Goal: Task Accomplishment & Management: Use online tool/utility

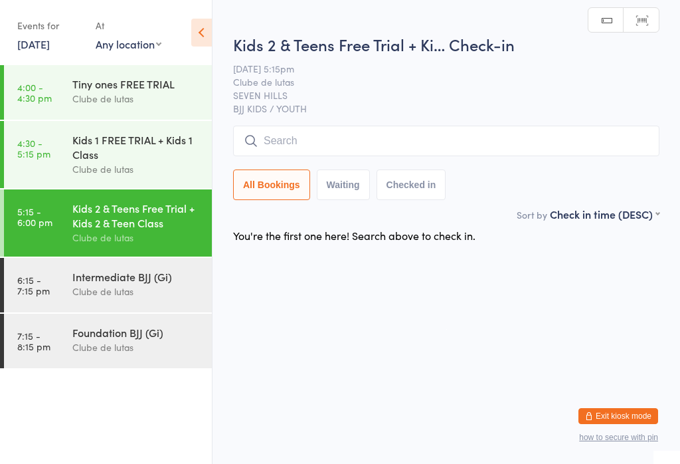
click at [52, 80] on link "4:00 - 4:30 pm Tiny ones FREE TRIAL Clube de lutas" at bounding box center [108, 92] width 208 height 54
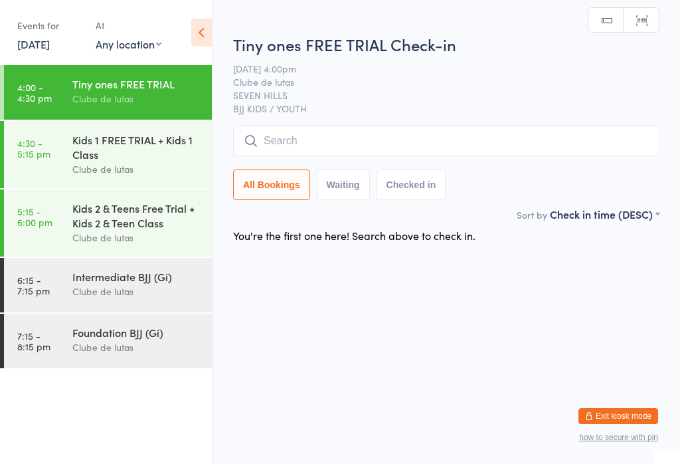
click at [73, 280] on div "Intermediate BJJ (Gi)" at bounding box center [136, 276] width 128 height 15
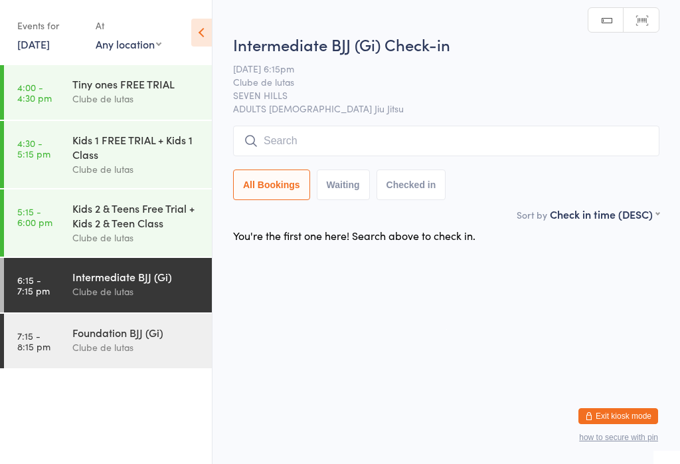
click at [86, 339] on div "Foundation BJJ (Gi)" at bounding box center [136, 332] width 128 height 15
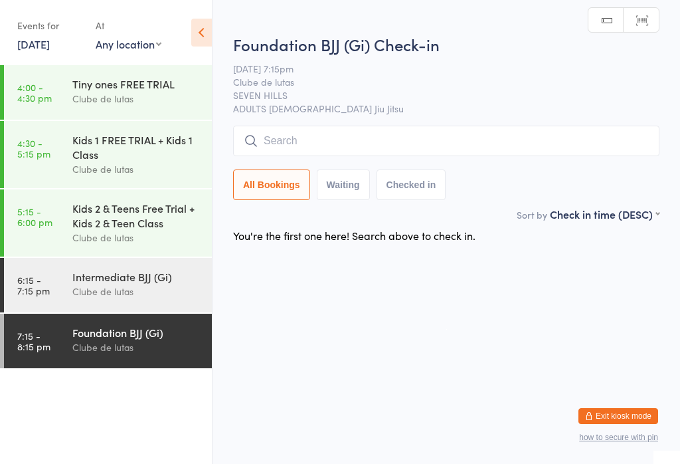
click at [56, 80] on link "4:00 - 4:30 pm Tiny ones FREE TRIAL Clube de lutas" at bounding box center [108, 92] width 208 height 54
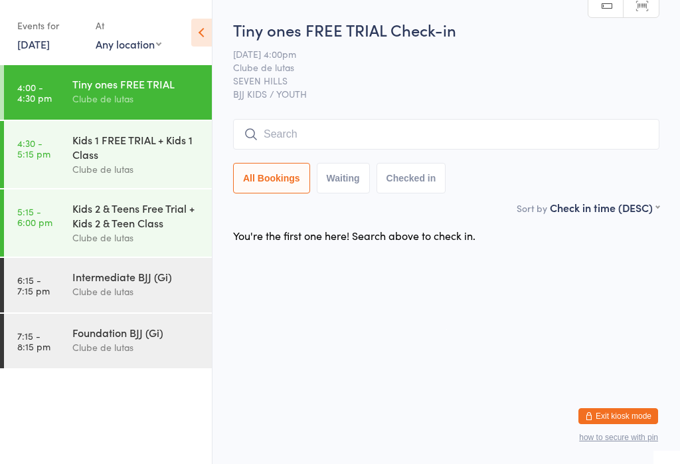
click at [433, 139] on input "search" at bounding box center [446, 134] width 426 height 31
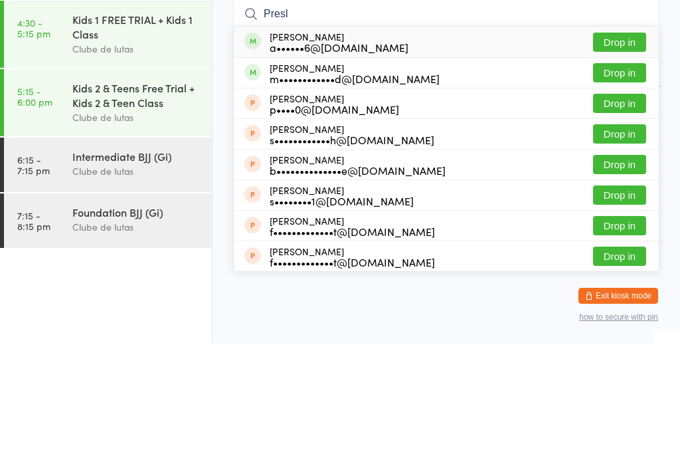
type input "Presl"
click at [622, 153] on button "Drop in" at bounding box center [619, 162] width 53 height 19
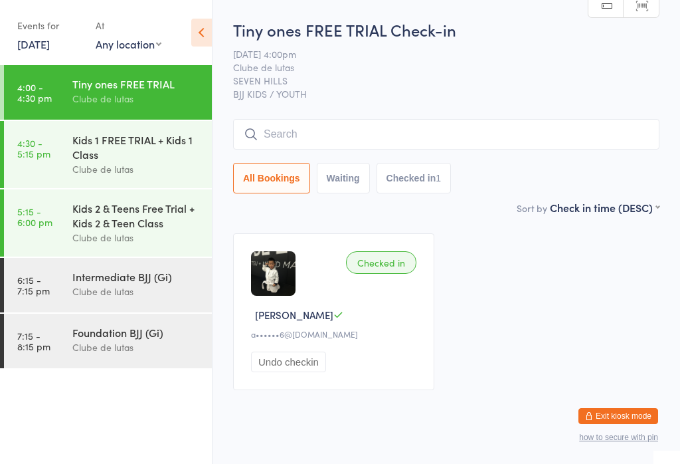
click at [341, 133] on input "search" at bounding box center [446, 134] width 426 height 31
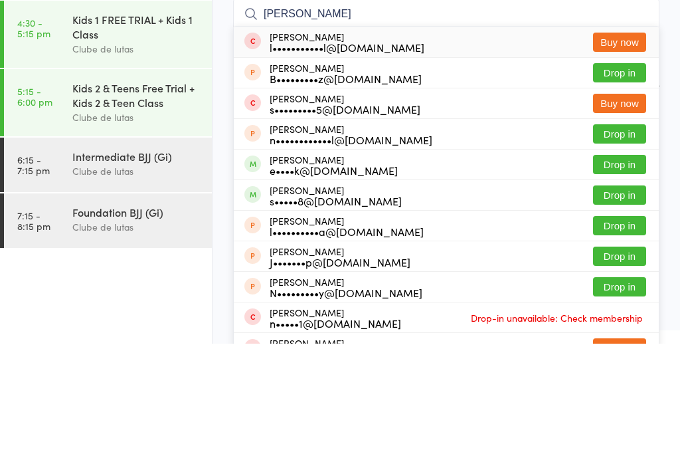
type input "[PERSON_NAME]"
click at [626, 275] on button "Drop in" at bounding box center [619, 284] width 53 height 19
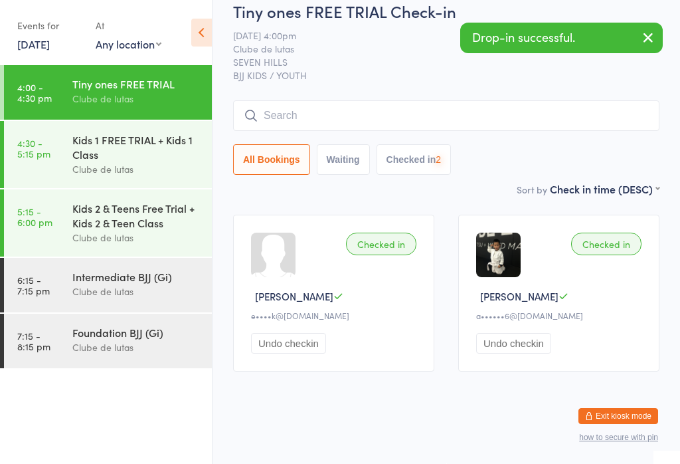
click at [423, 116] on input "search" at bounding box center [446, 115] width 426 height 31
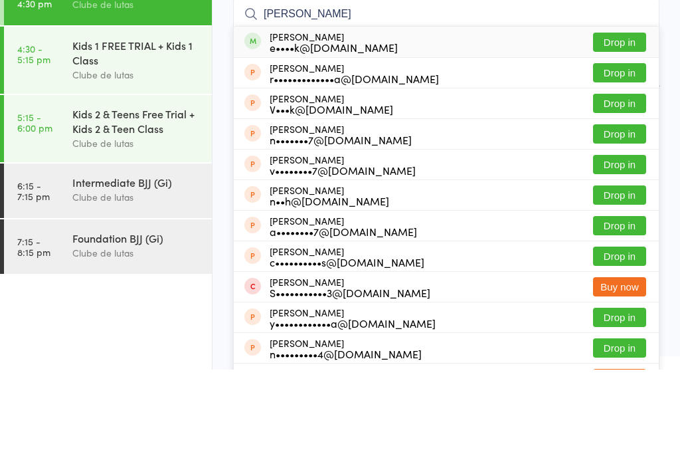
type input "[PERSON_NAME]"
click at [616, 127] on button "Drop in" at bounding box center [619, 136] width 53 height 19
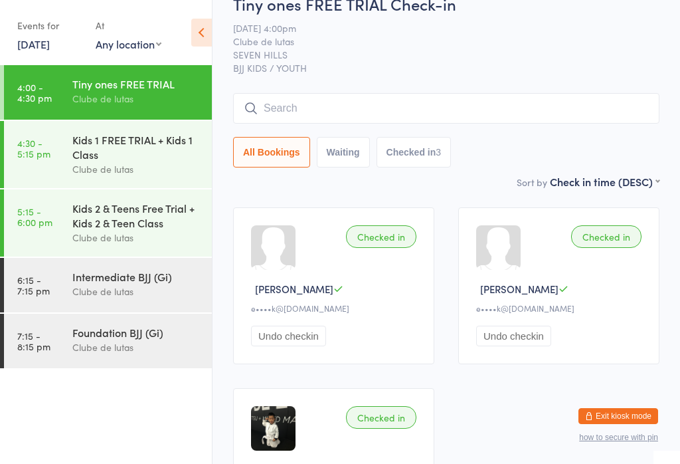
click at [347, 106] on input "search" at bounding box center [446, 108] width 426 height 31
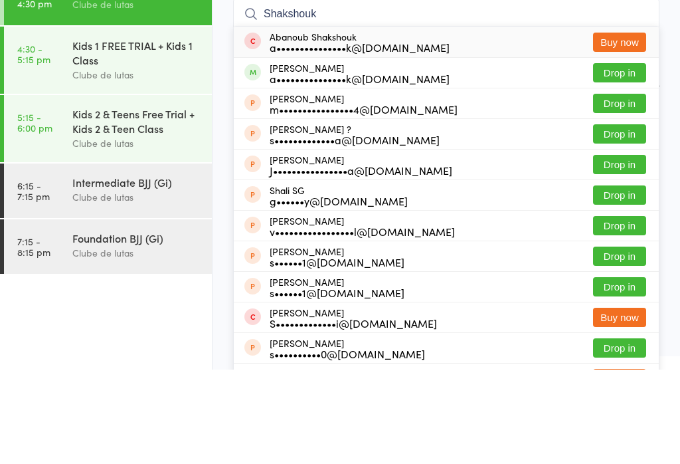
type input "Shakshouk"
click at [630, 157] on button "Drop in" at bounding box center [619, 166] width 53 height 19
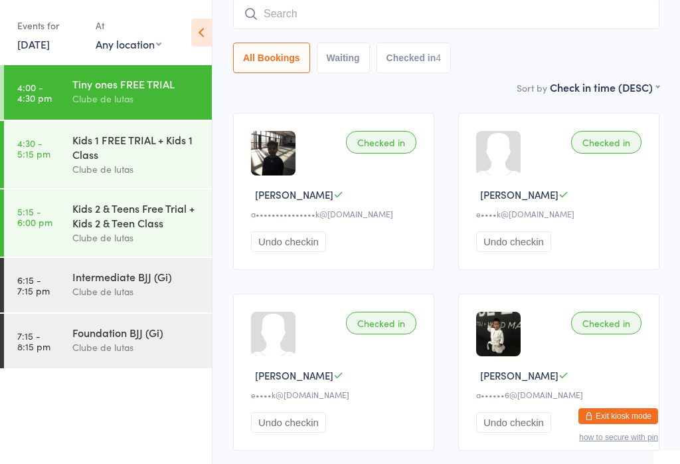
click at [99, 128] on div "Kids 1 FREE TRIAL + Kids 1 Class Clube de lutas" at bounding box center [141, 154] width 139 height 67
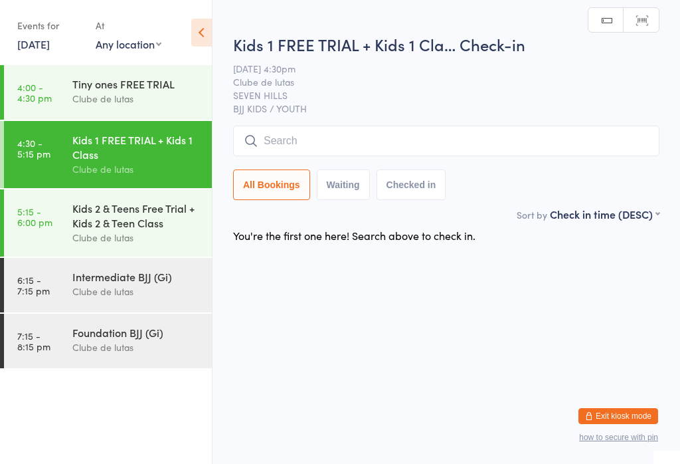
click at [290, 127] on input "search" at bounding box center [446, 141] width 426 height 31
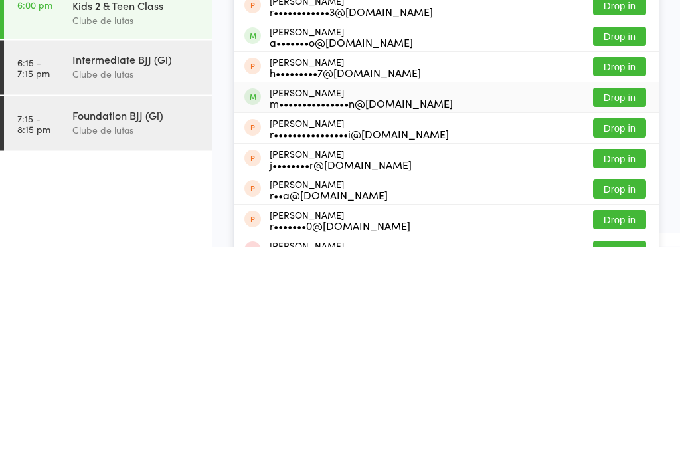
type input "[PERSON_NAME]"
click at [321, 305] on div "[PERSON_NAME] m•••••••••••••••n@[DOMAIN_NAME]" at bounding box center [361, 315] width 183 height 21
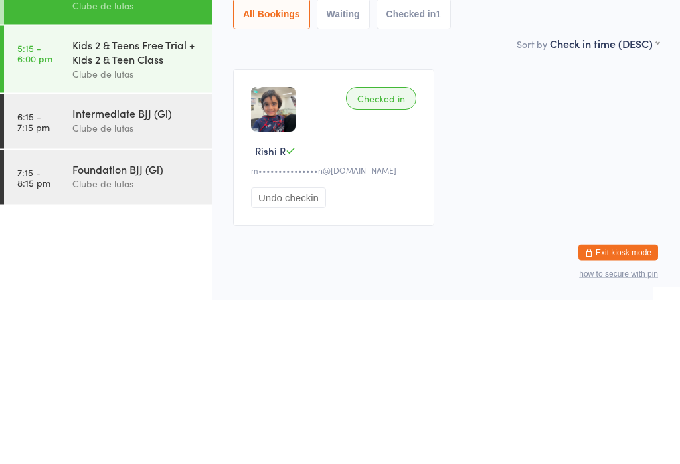
click at [389, 233] on div "Checked in Rishi R m•••••••••••••••n@[DOMAIN_NAME] Undo checkin" at bounding box center [333, 311] width 201 height 157
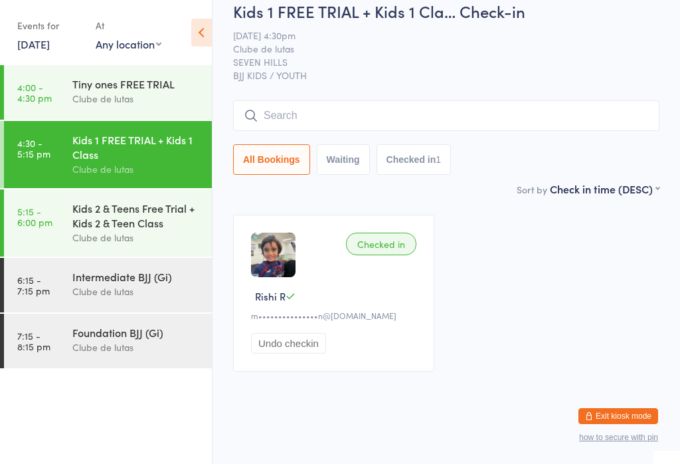
click at [402, 89] on div "Kids 1 FREE TRIAL + Kids 1 Cla… Check-in [DATE] 4:30pm Clube de lutas SEVEN HIL…" at bounding box center [446, 90] width 426 height 181
click at [384, 111] on input "search" at bounding box center [446, 115] width 426 height 31
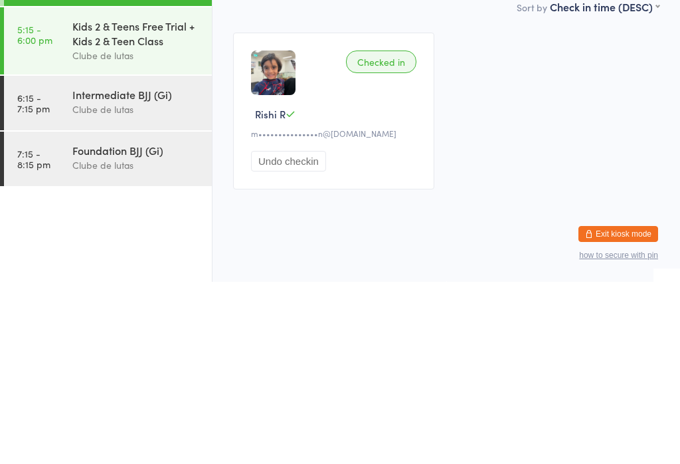
click at [310, 333] on button "Undo checkin" at bounding box center [288, 343] width 75 height 21
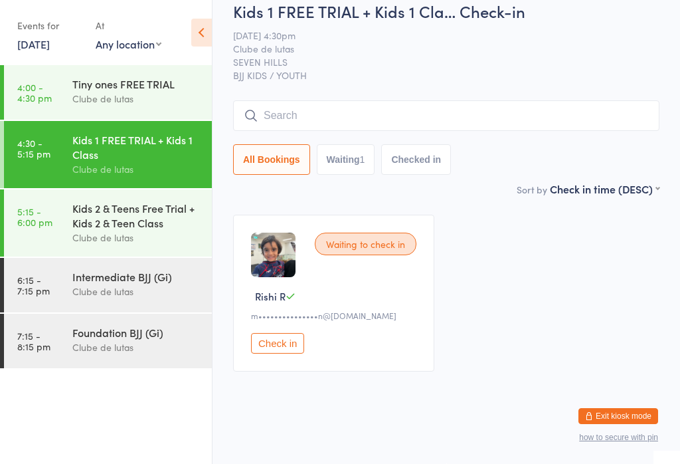
click at [430, 109] on input "search" at bounding box center [446, 115] width 426 height 31
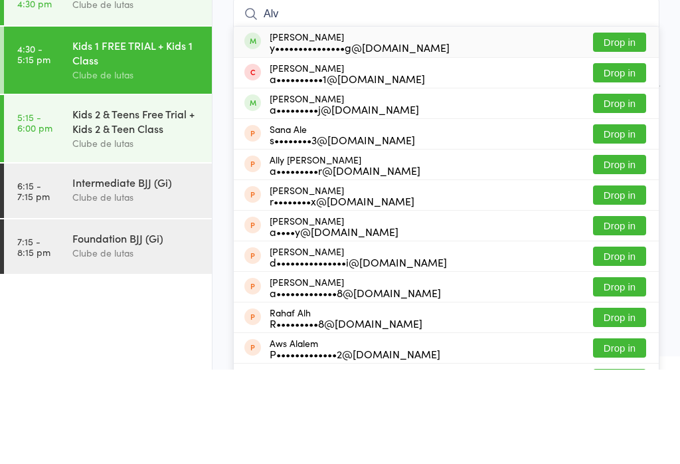
type input "Alv"
click at [638, 127] on button "Drop in" at bounding box center [619, 136] width 53 height 19
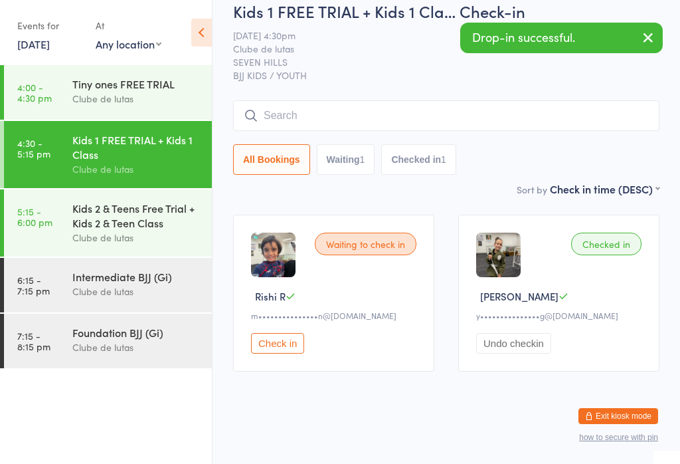
click at [288, 337] on button "Check in" at bounding box center [277, 343] width 53 height 21
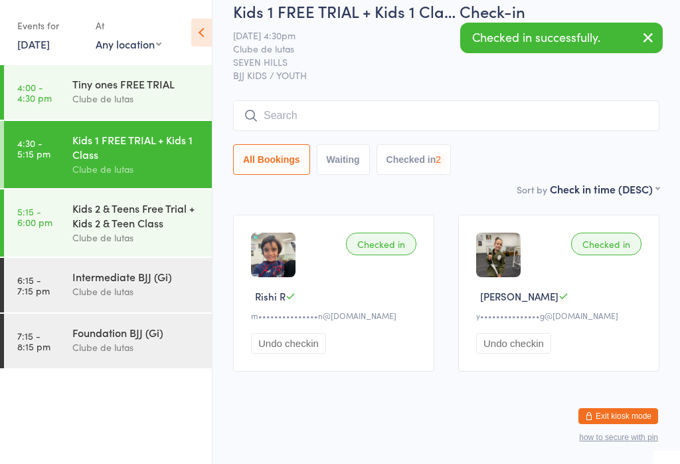
click at [509, 335] on button "Undo checkin" at bounding box center [513, 343] width 75 height 21
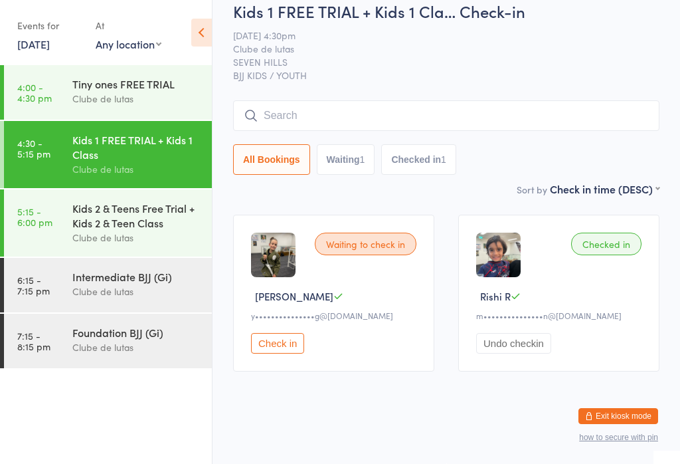
click at [127, 230] on div "Kids 2 & Teens Free Trial + Kids 2 & Teen Class" at bounding box center [136, 215] width 128 height 29
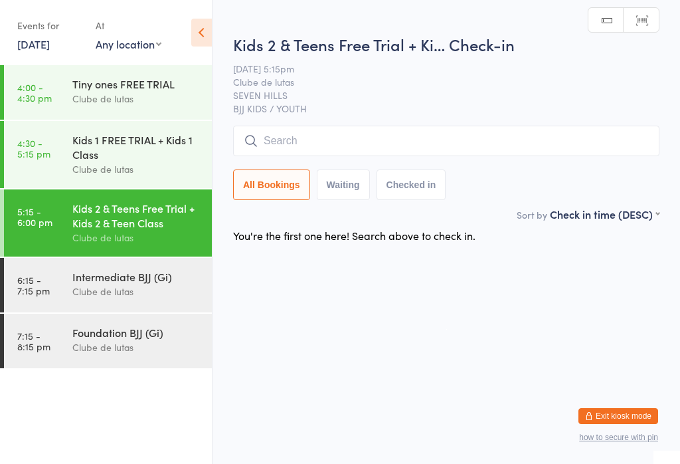
click at [405, 137] on input "search" at bounding box center [446, 141] width 426 height 31
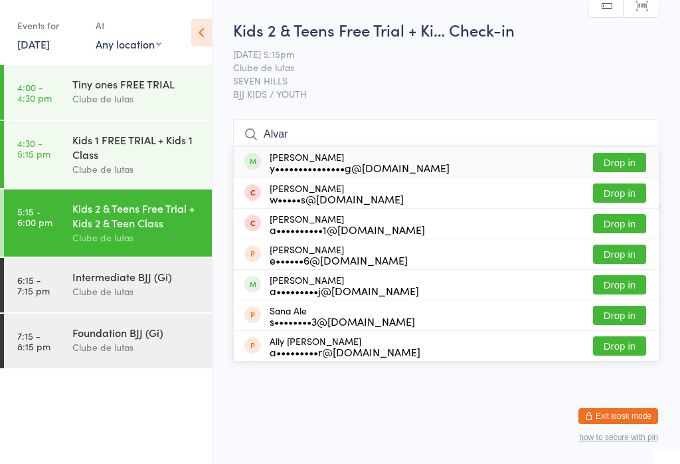
type input "Alvar"
click at [630, 160] on button "Drop in" at bounding box center [619, 162] width 53 height 19
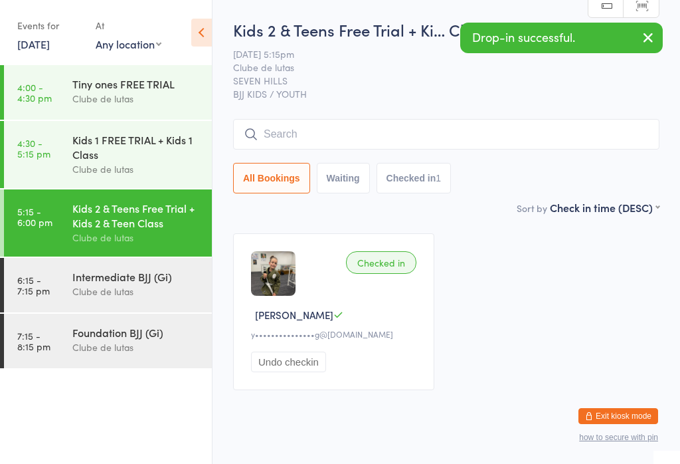
click at [108, 157] on div "Kids 1 FREE TRIAL + Kids 1 Class" at bounding box center [136, 146] width 128 height 29
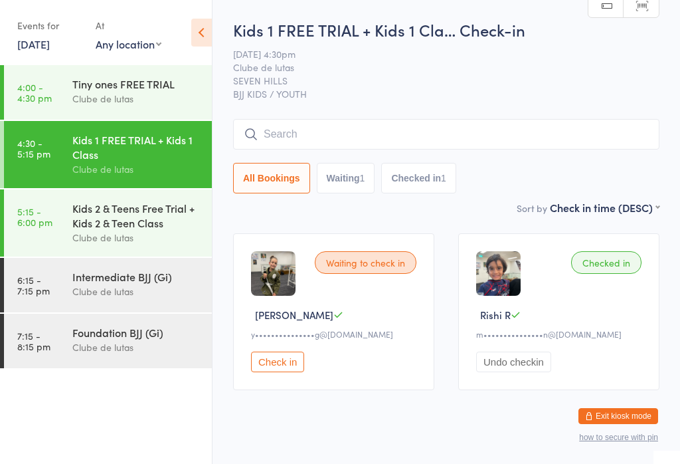
click at [297, 136] on input "search" at bounding box center [446, 134] width 426 height 31
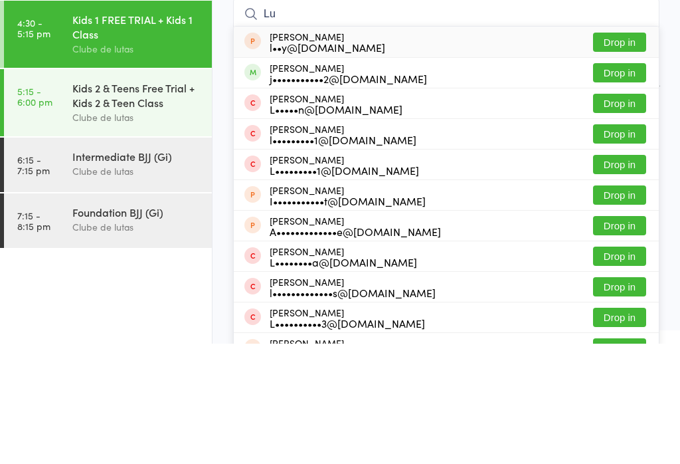
type input "L"
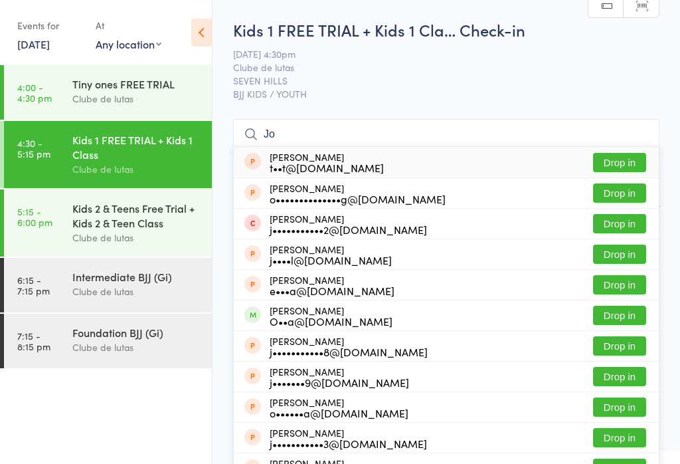
type input "J"
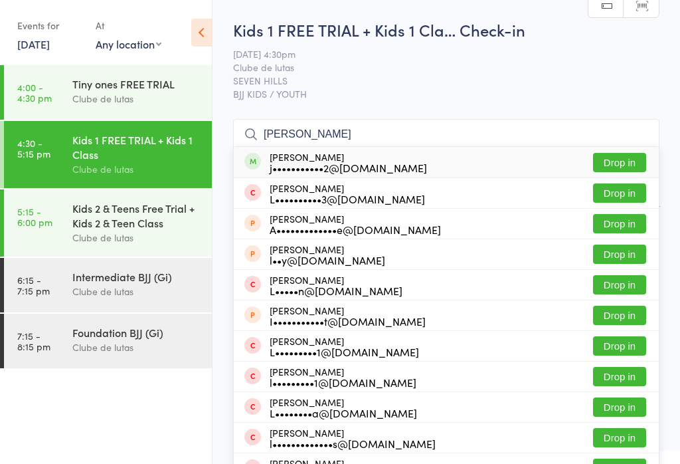
type input "[PERSON_NAME]"
click at [431, 163] on div "[PERSON_NAME] j•••••••••••2@[DOMAIN_NAME] Drop in" at bounding box center [446, 162] width 425 height 31
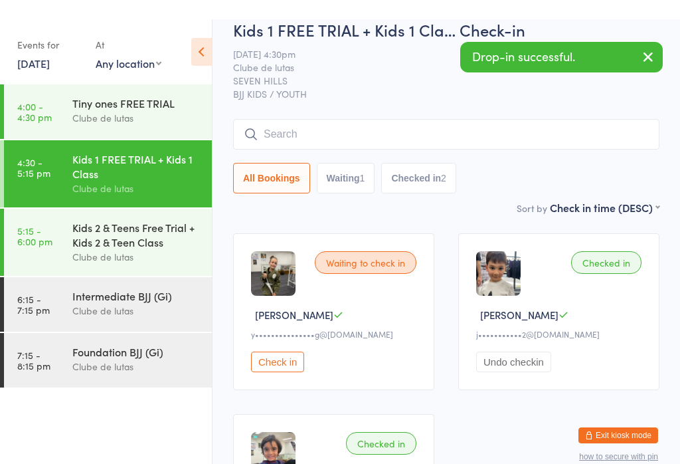
scroll to position [23, 0]
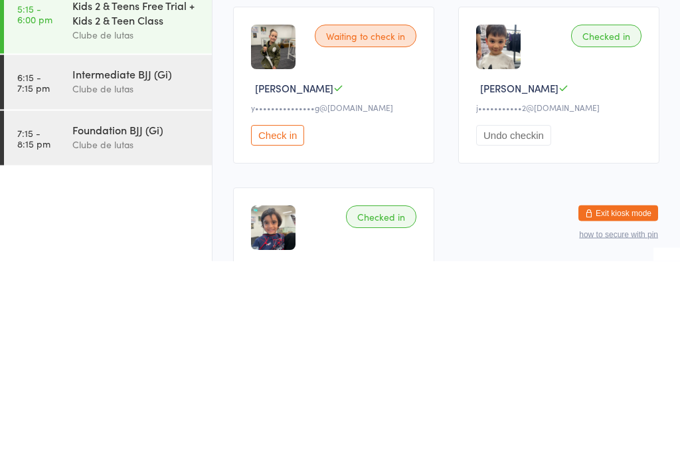
click at [680, 170] on ui-view "Kids 1 FREE TRIAL + Kids 1 Cla… Check-in [DATE] 4:30pm Clube de lutas SEVEN HIL…" at bounding box center [447, 277] width 468 height 564
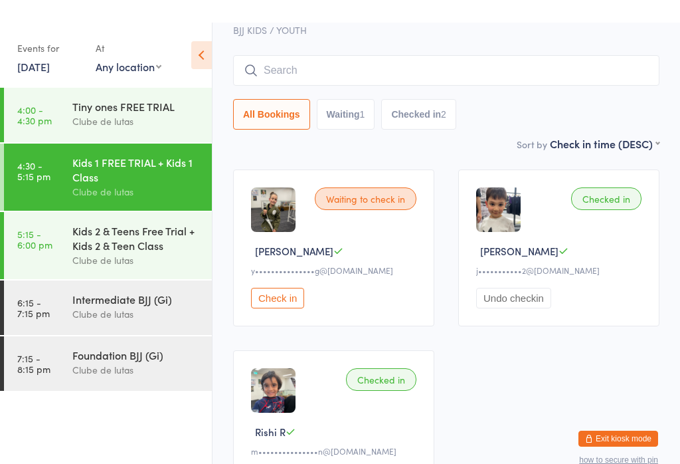
scroll to position [0, 0]
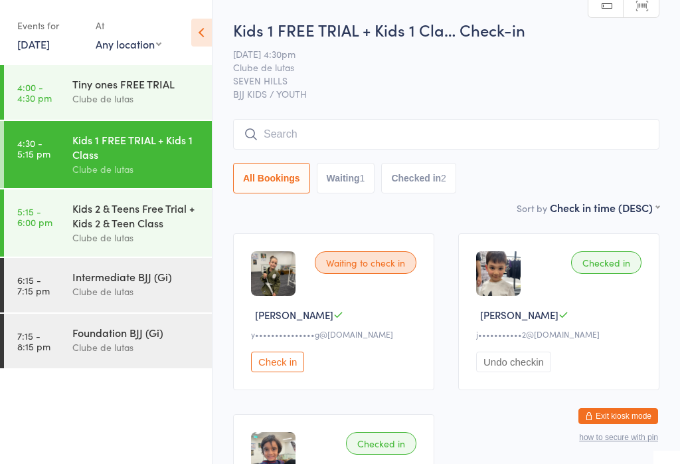
click at [398, 129] on input "search" at bounding box center [446, 134] width 426 height 31
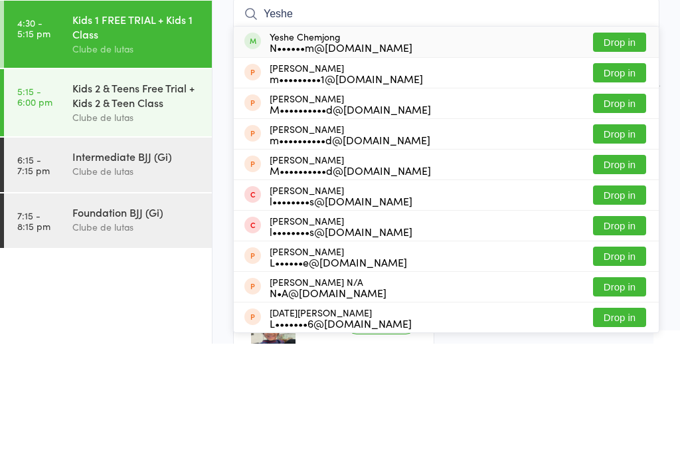
type input "Yeshe"
click at [637, 153] on button "Drop in" at bounding box center [619, 162] width 53 height 19
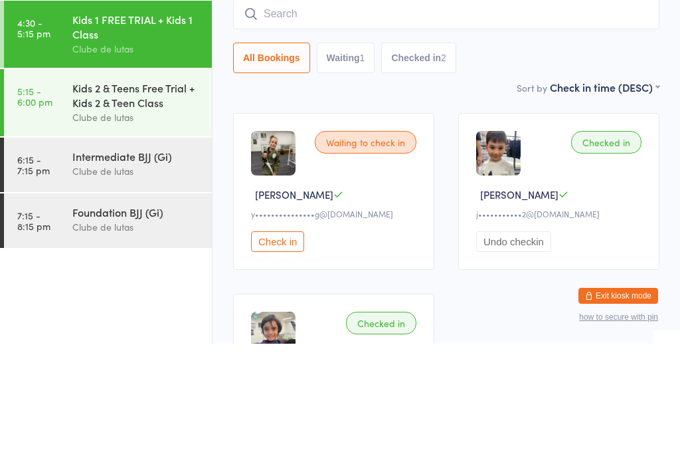
scroll to position [120, 0]
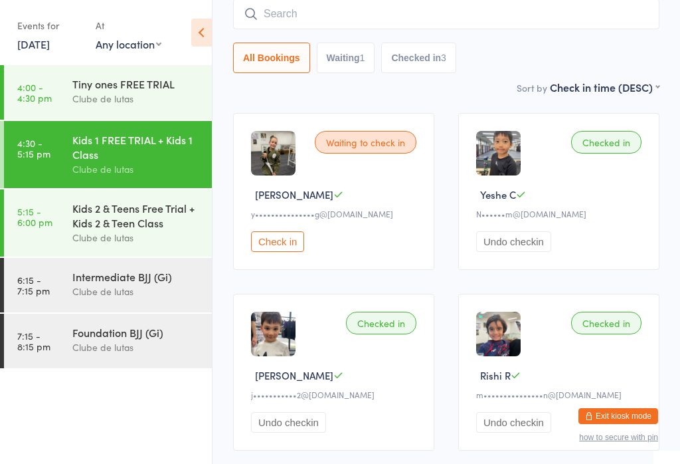
click at [450, 20] on input "search" at bounding box center [446, 14] width 426 height 31
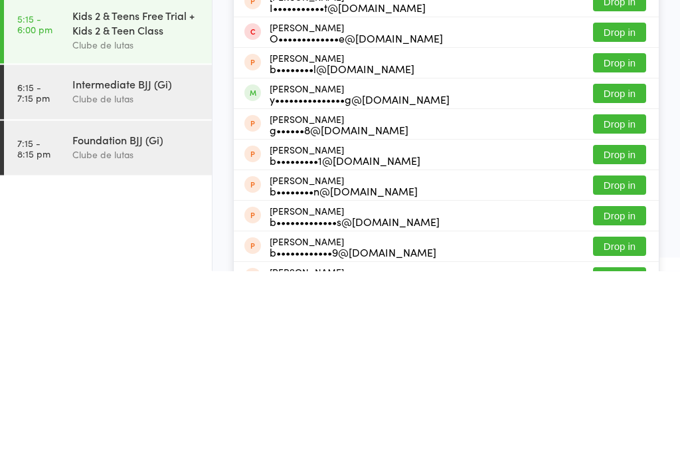
type input "[PERSON_NAME]"
click at [626, 277] on button "Drop in" at bounding box center [619, 286] width 53 height 19
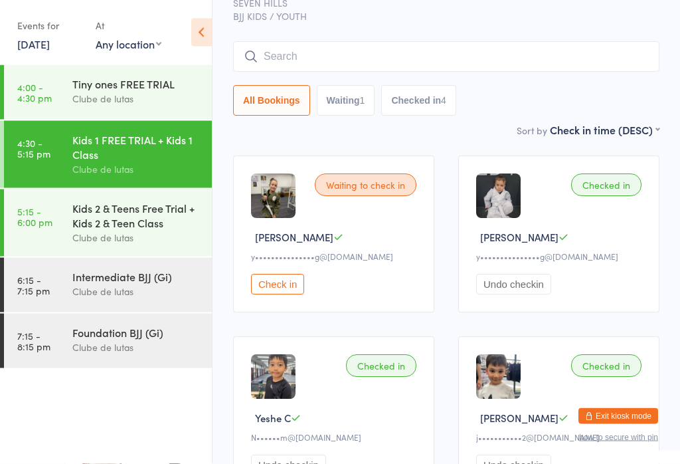
scroll to position [72, 0]
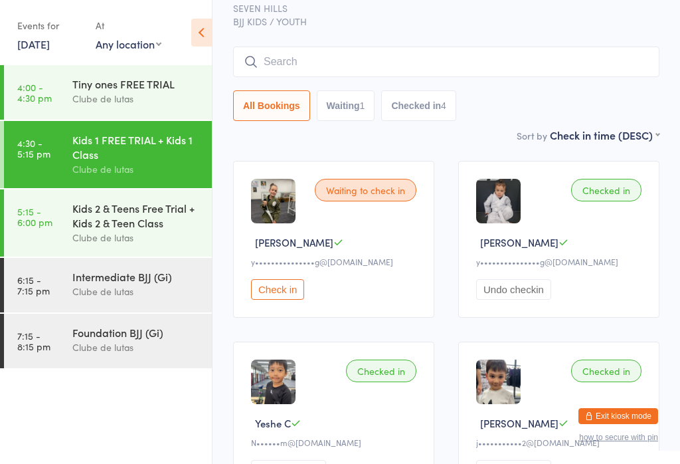
click at [524, 53] on input "search" at bounding box center [446, 61] width 426 height 31
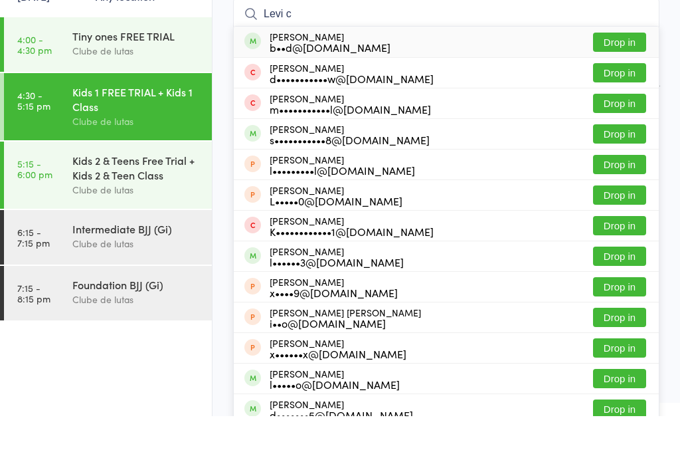
type input "Levi c"
click at [627, 80] on button "Drop in" at bounding box center [619, 89] width 53 height 19
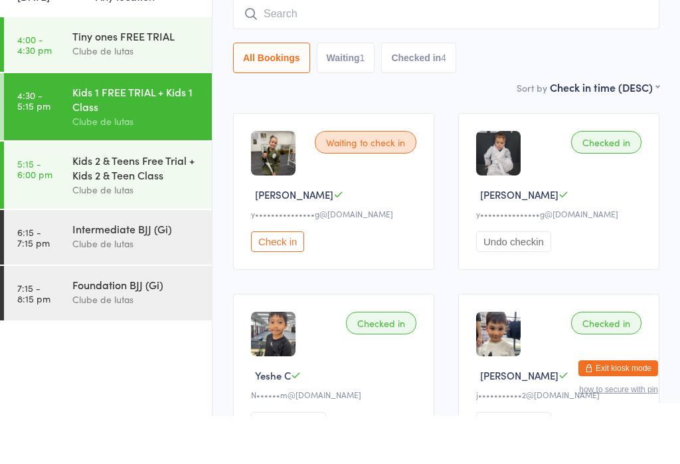
scroll to position [120, 0]
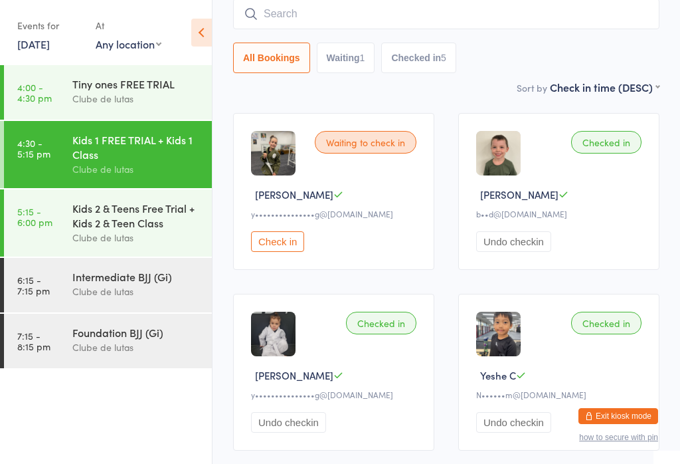
click at [282, 270] on div "Waiting to check in Alvar W y•••••••••••••••g@[DOMAIN_NAME] Check in" at bounding box center [333, 191] width 201 height 157
click at [397, 15] on input "search" at bounding box center [446, 14] width 426 height 31
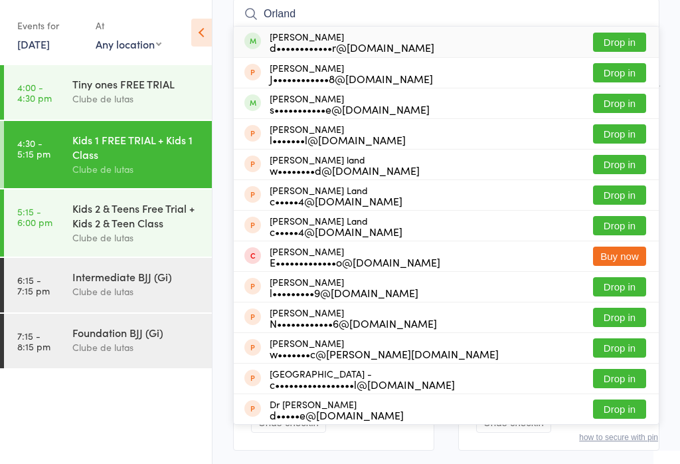
type input "Orland"
click at [631, 40] on button "Drop in" at bounding box center [619, 42] width 53 height 19
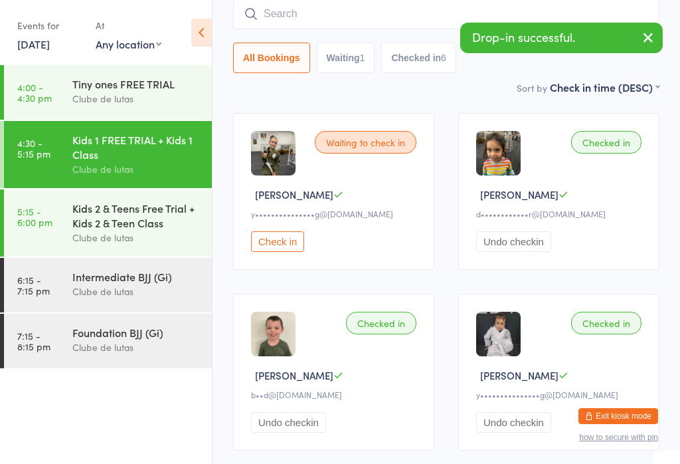
click at [501, 153] on img at bounding box center [498, 153] width 45 height 45
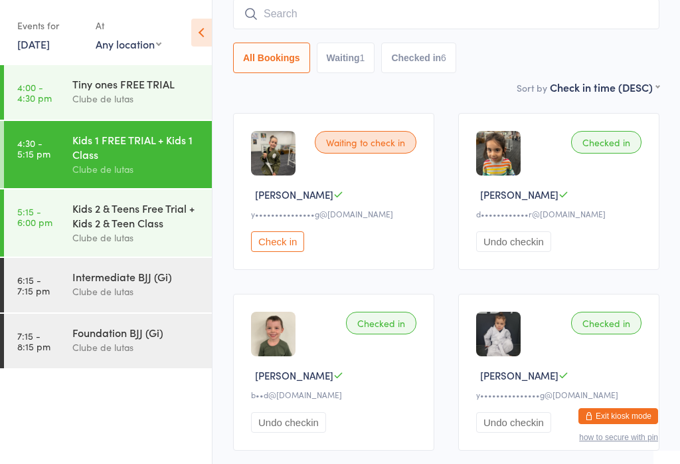
click at [492, 150] on img at bounding box center [498, 153] width 45 height 45
click at [495, 151] on img at bounding box center [498, 153] width 45 height 45
click at [507, 161] on img at bounding box center [498, 153] width 45 height 45
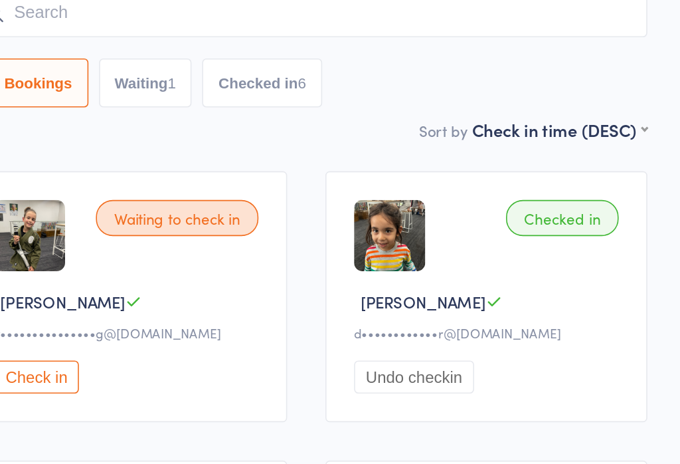
click at [476, 158] on img at bounding box center [498, 153] width 45 height 45
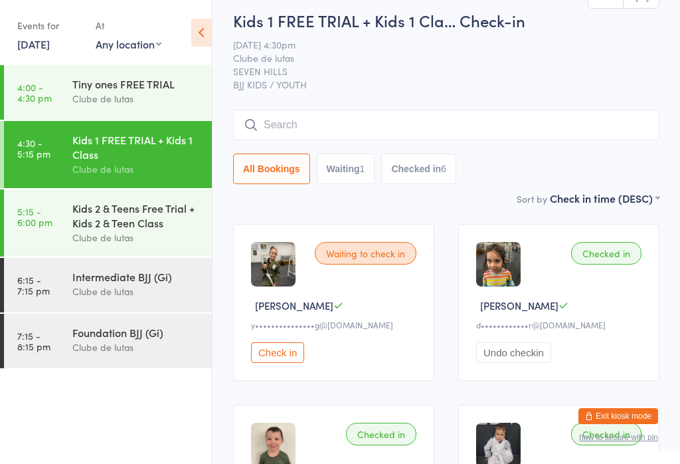
scroll to position [0, 0]
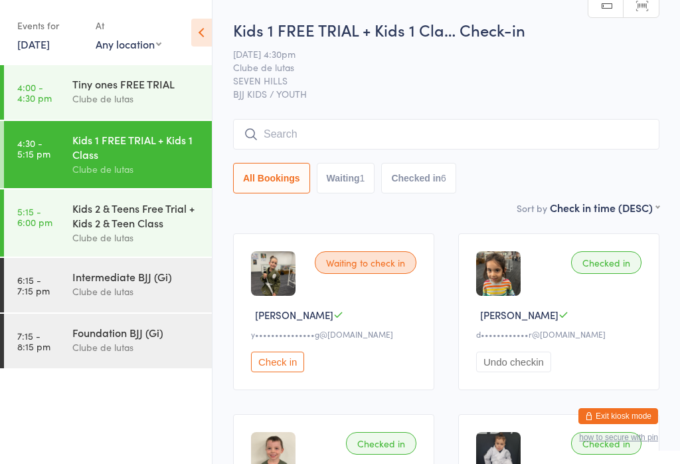
click at [478, 136] on input "search" at bounding box center [446, 134] width 426 height 31
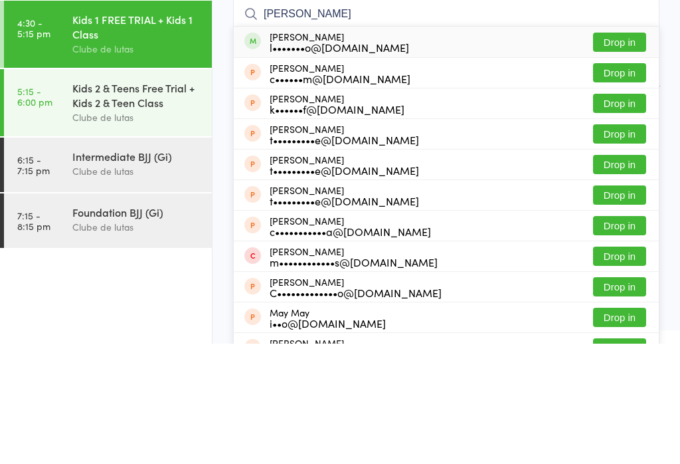
type input "[PERSON_NAME]"
click at [623, 153] on button "Drop in" at bounding box center [619, 162] width 53 height 19
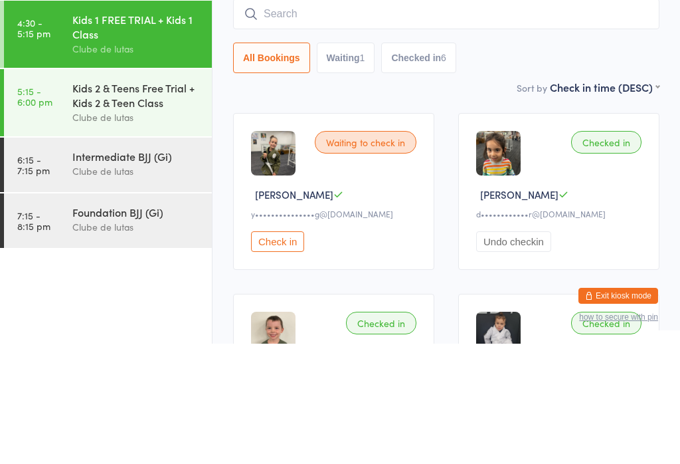
scroll to position [120, 0]
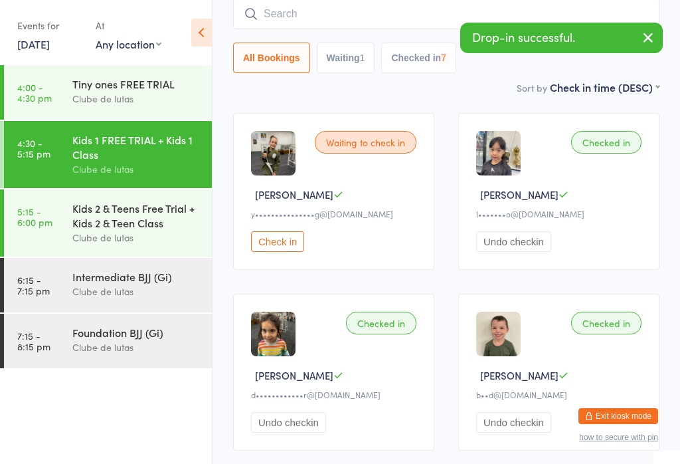
click at [409, 12] on input "search" at bounding box center [446, 14] width 426 height 31
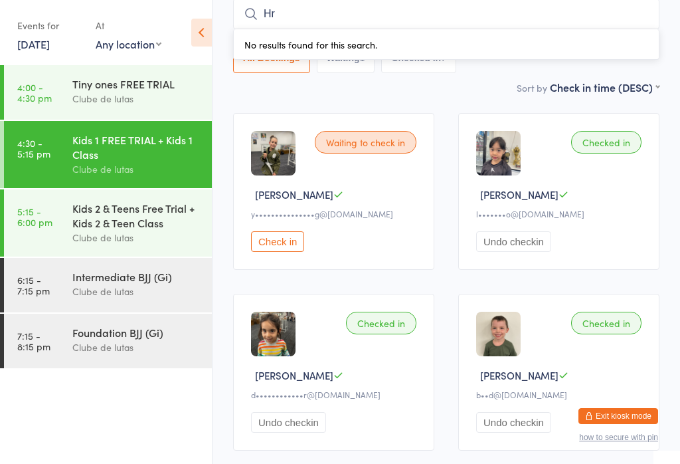
type input "H"
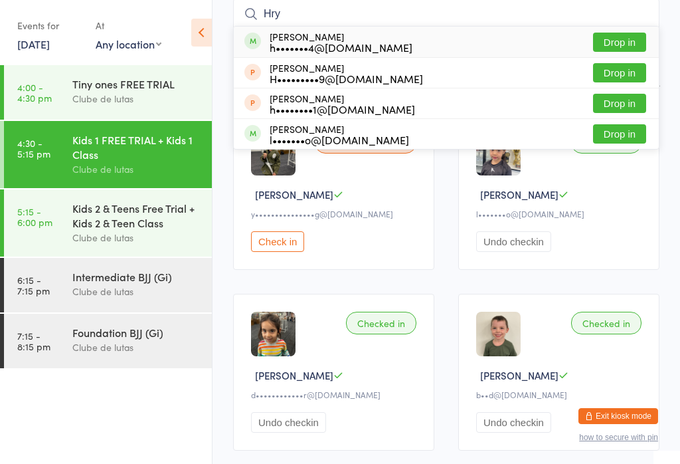
type input "Hry"
click at [632, 127] on button "Drop in" at bounding box center [619, 133] width 53 height 19
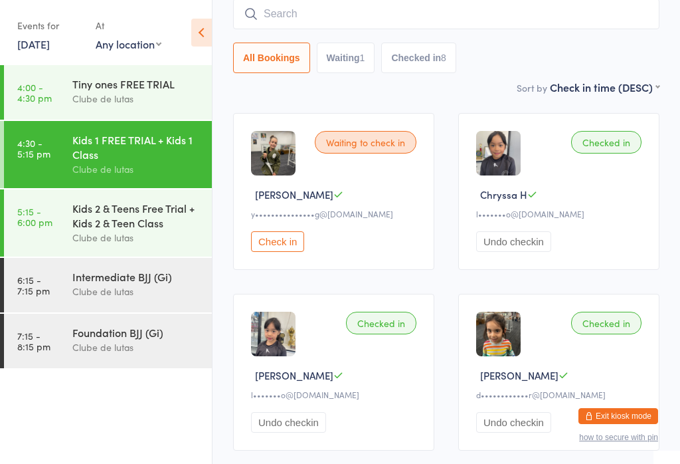
click at [312, 19] on input "search" at bounding box center [446, 14] width 426 height 31
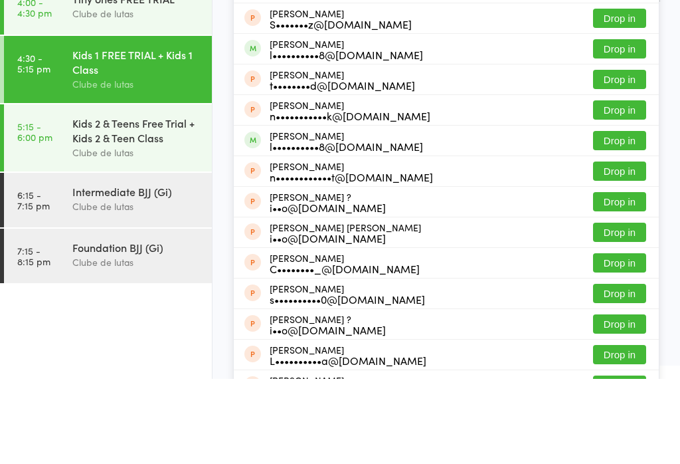
type input "Saad"
click at [602, 216] on button "Drop in" at bounding box center [619, 225] width 53 height 19
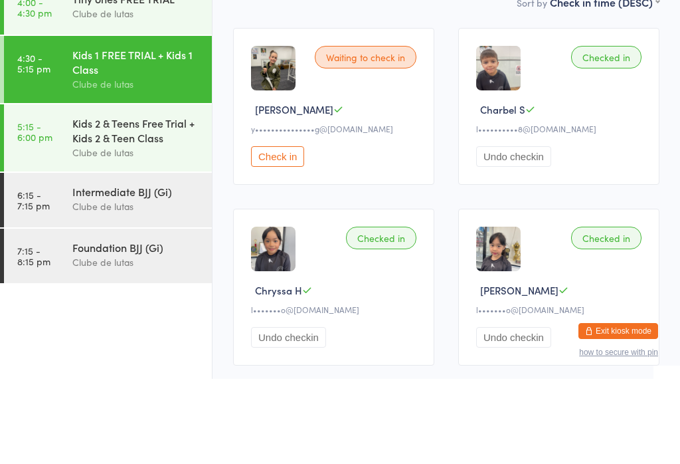
scroll to position [29, 0]
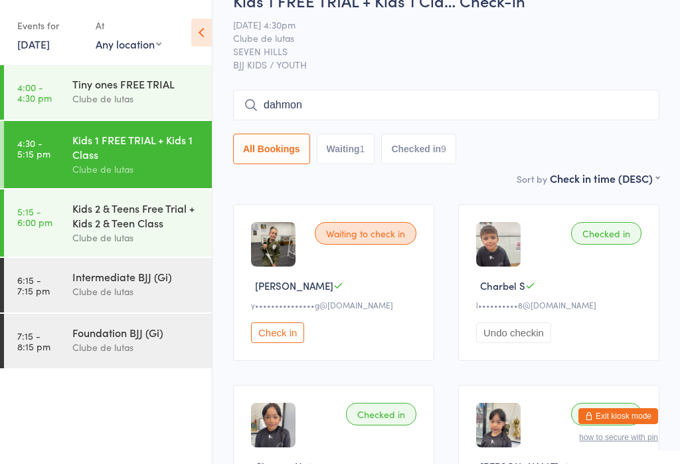
click at [353, 103] on input "dahmon" at bounding box center [446, 105] width 426 height 31
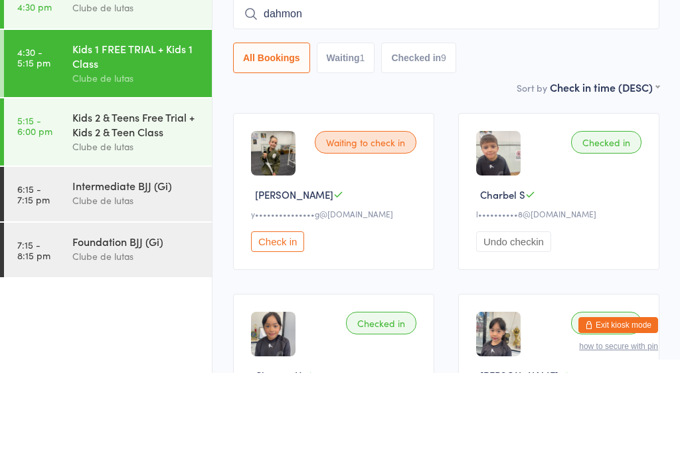
scroll to position [120, 0]
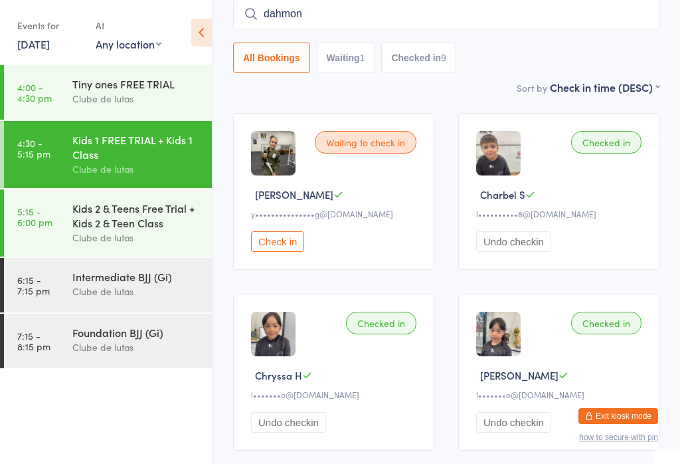
click at [335, 21] on input "dahmon" at bounding box center [446, 14] width 426 height 31
type input "d"
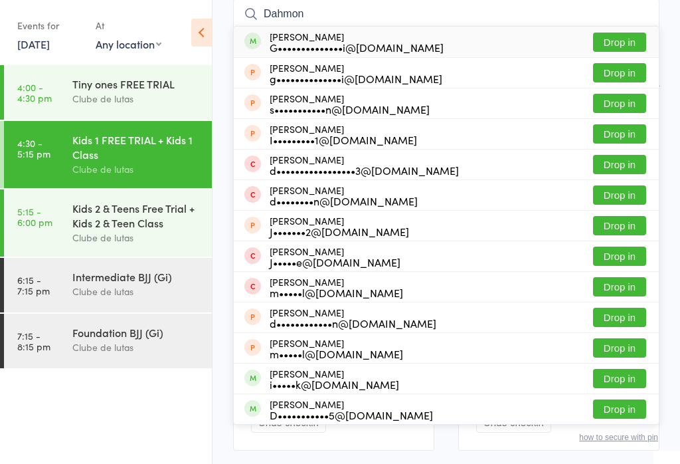
type input "Dahmon"
click at [614, 44] on button "Drop in" at bounding box center [619, 42] width 53 height 19
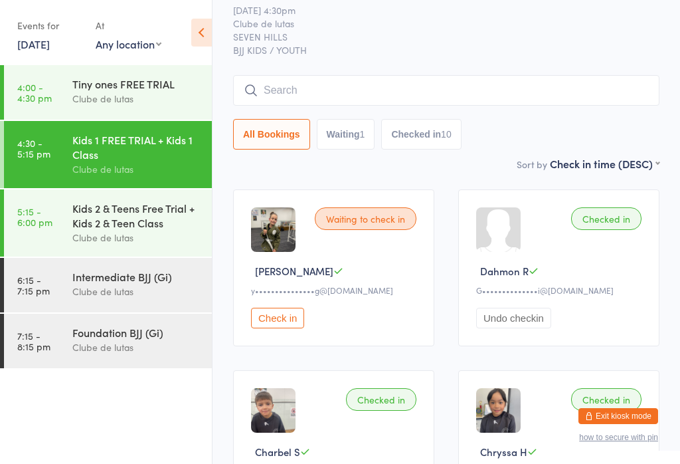
scroll to position [43, 0]
click at [35, 236] on link "5:15 - 6:00 pm Kids 2 & Teens Free Trial + Kids 2 & Teen Class Clube de lutas" at bounding box center [108, 222] width 208 height 67
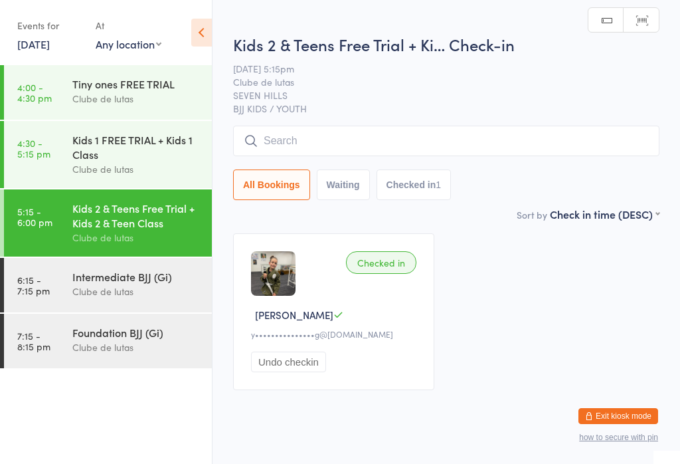
click at [454, 145] on input "search" at bounding box center [446, 141] width 426 height 31
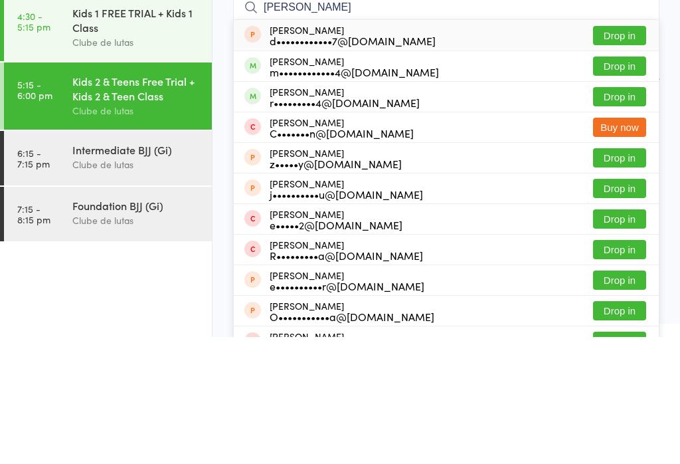
type input "[PERSON_NAME]"
click at [630, 214] on button "Drop in" at bounding box center [619, 223] width 53 height 19
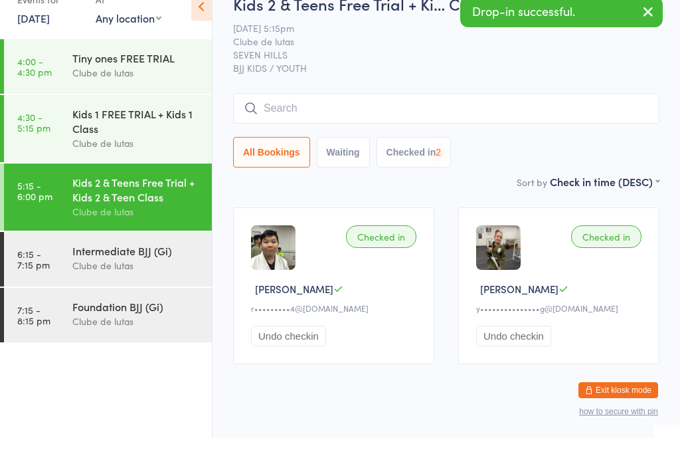
click at [633, 60] on span "Clube de lutas" at bounding box center [436, 66] width 406 height 13
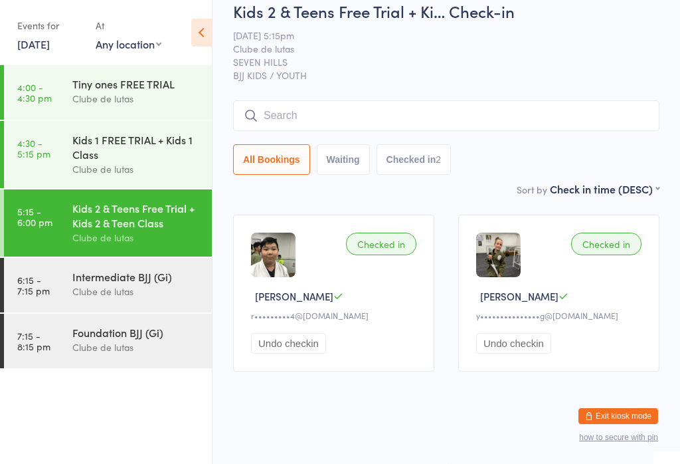
click at [296, 100] on input "search" at bounding box center [446, 115] width 426 height 31
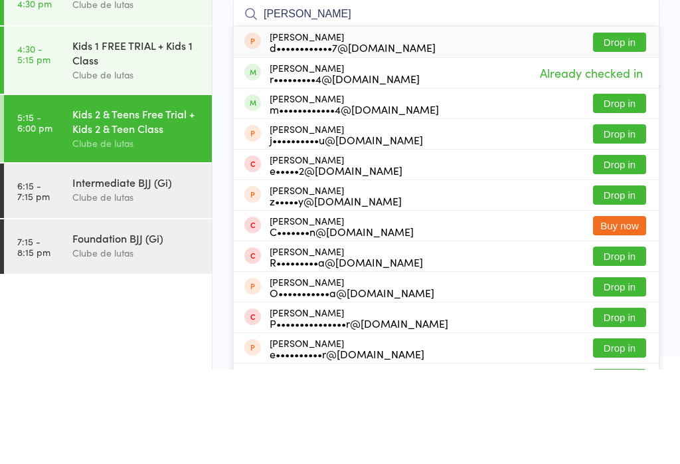
type input "[PERSON_NAME]"
click at [623, 188] on button "Drop in" at bounding box center [619, 197] width 53 height 19
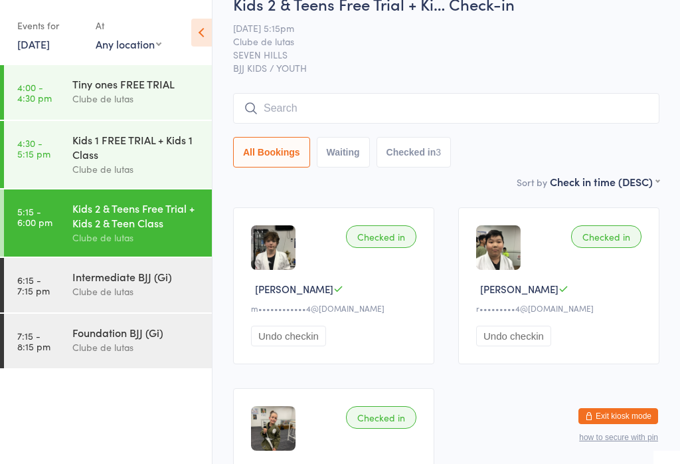
click at [295, 113] on input "search" at bounding box center [446, 108] width 426 height 31
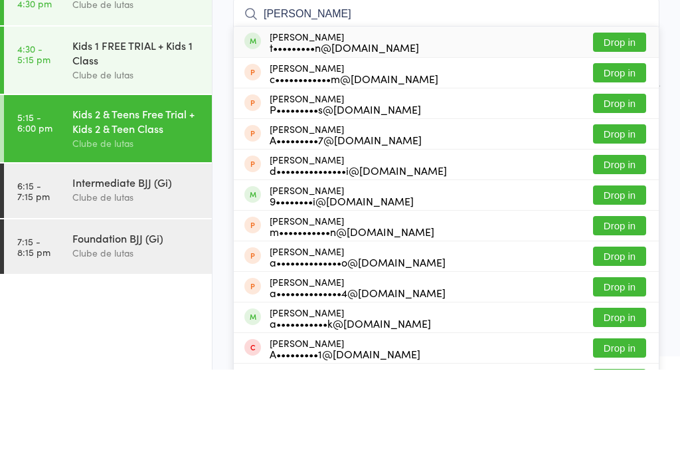
type input "[PERSON_NAME]"
click at [614, 127] on button "Drop in" at bounding box center [619, 136] width 53 height 19
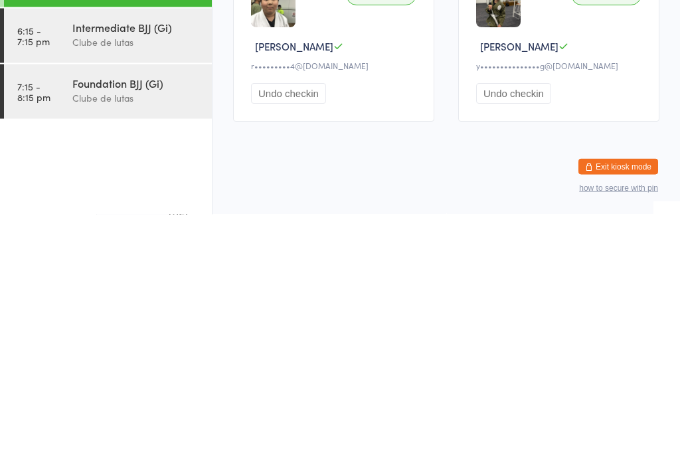
scroll to position [29, 0]
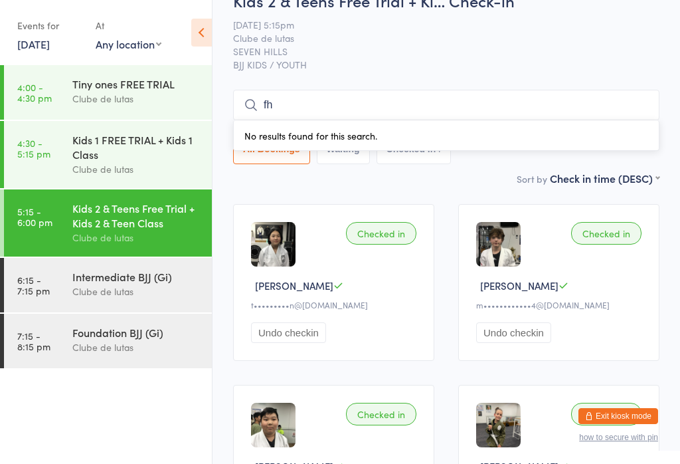
type input "f"
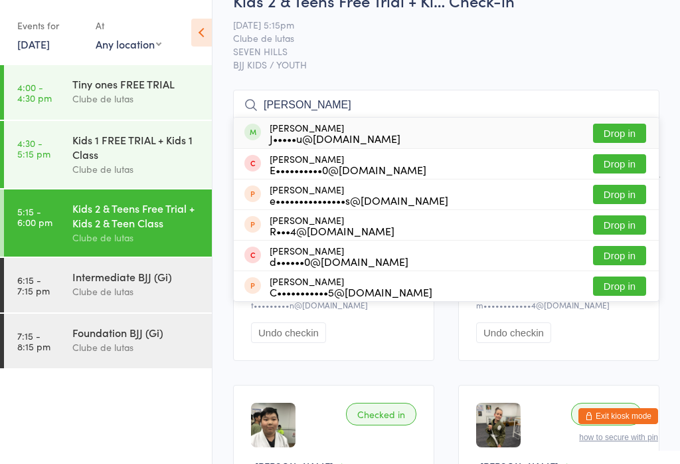
type input "[PERSON_NAME]"
click at [626, 130] on button "Drop in" at bounding box center [619, 133] width 53 height 19
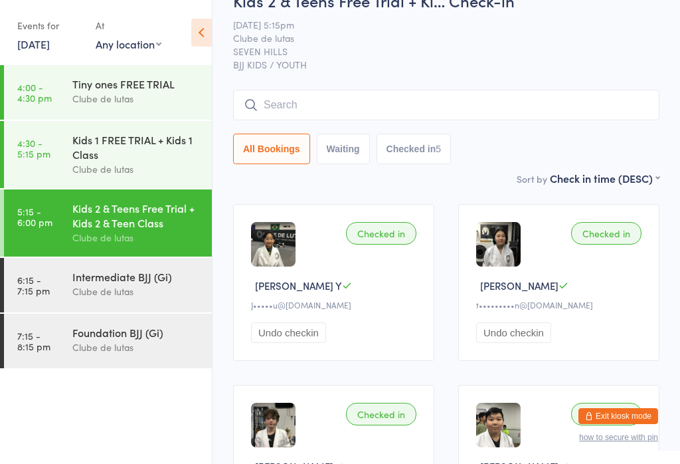
click at [587, 114] on input "search" at bounding box center [446, 105] width 426 height 31
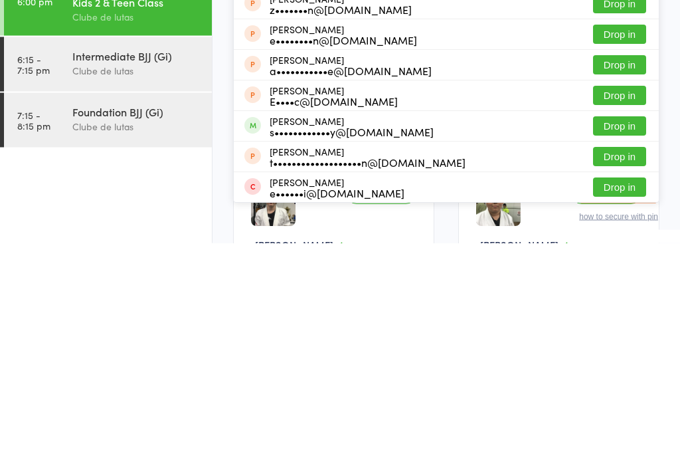
type input "[PERSON_NAME]"
click at [616, 337] on button "Drop in" at bounding box center [619, 346] width 53 height 19
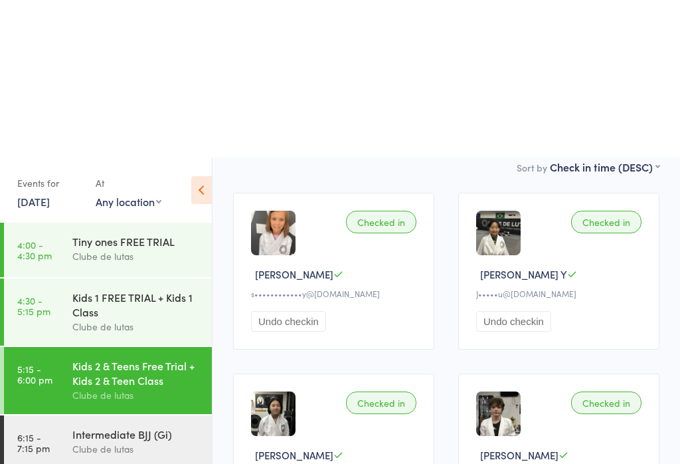
scroll to position [0, 0]
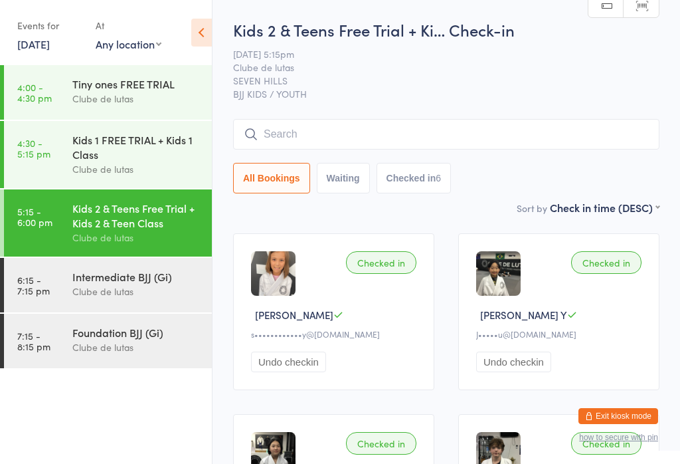
click at [126, 146] on div "Kids 1 FREE TRIAL + Kids 1 Class" at bounding box center [136, 146] width 128 height 29
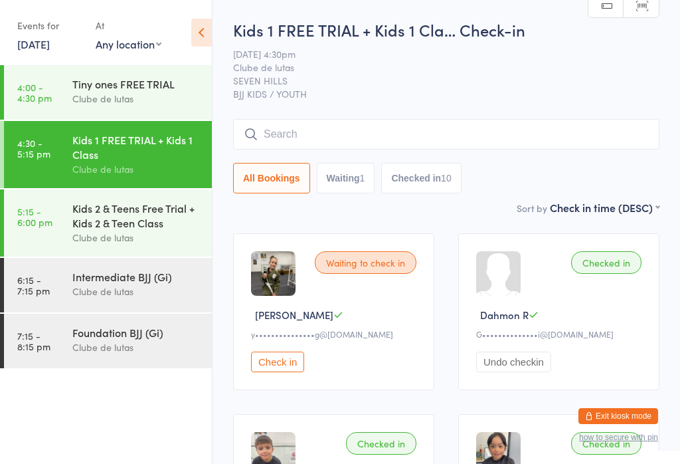
click at [135, 221] on div "Kids 2 & Teens Free Trial + Kids 2 & Teen Class" at bounding box center [136, 215] width 128 height 29
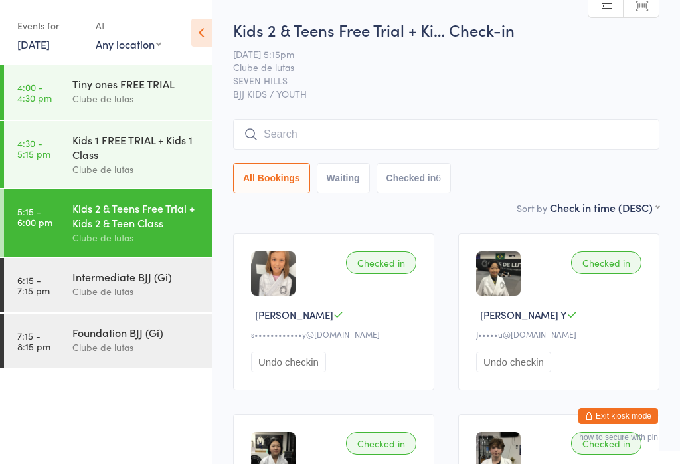
click at [303, 136] on input "search" at bounding box center [446, 134] width 426 height 31
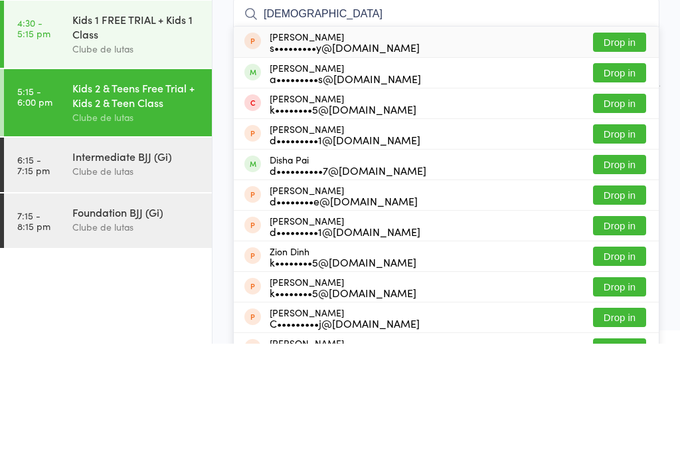
type input "[DEMOGRAPHIC_DATA]"
click at [630, 183] on button "Drop in" at bounding box center [619, 192] width 53 height 19
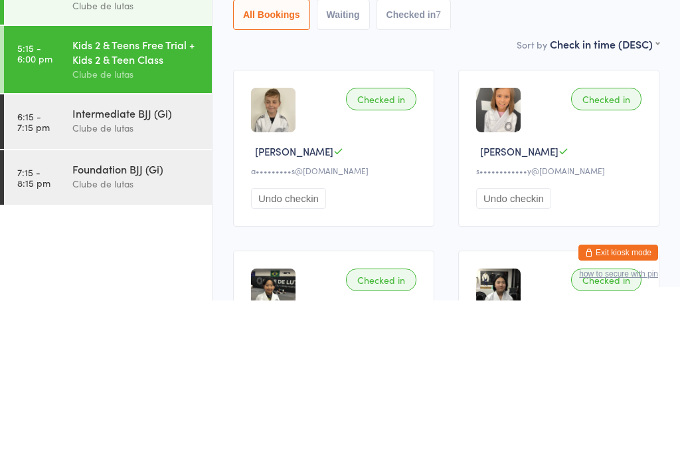
click at [115, 269] on div "Intermediate BJJ (Gi)" at bounding box center [136, 276] width 128 height 15
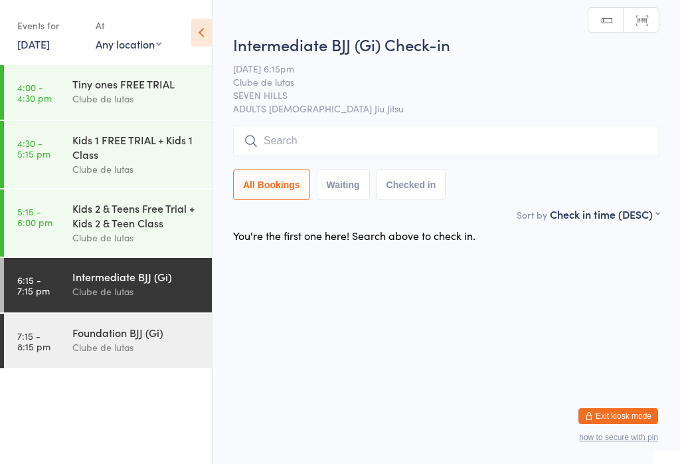
click at [321, 136] on input "search" at bounding box center [446, 141] width 426 height 31
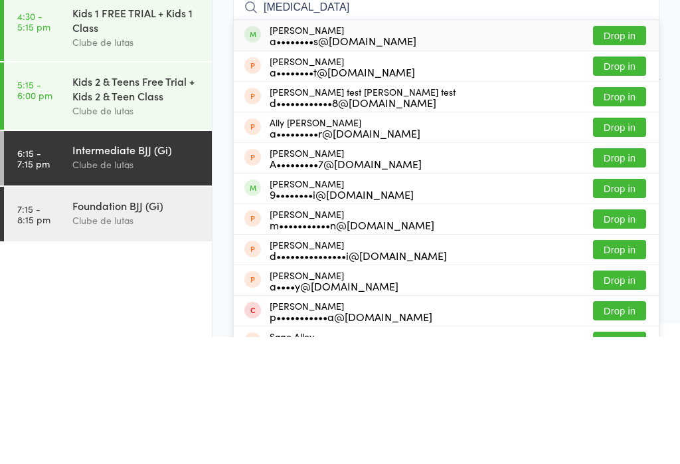
type input "[MEDICAL_DATA]"
click at [628, 153] on button "Drop in" at bounding box center [619, 162] width 53 height 19
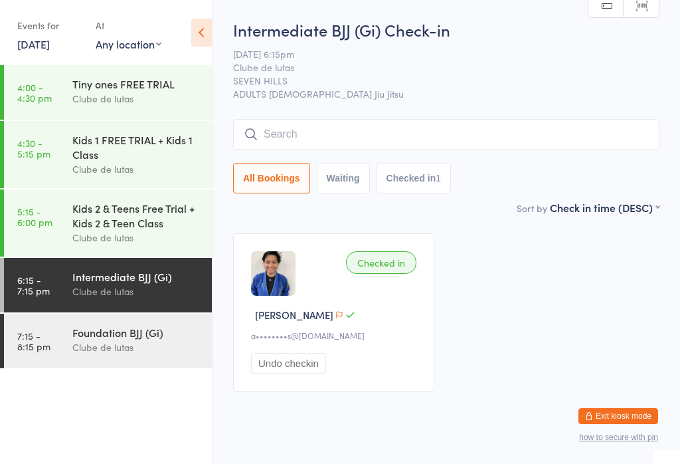
click at [371, 123] on input "search" at bounding box center [446, 134] width 426 height 31
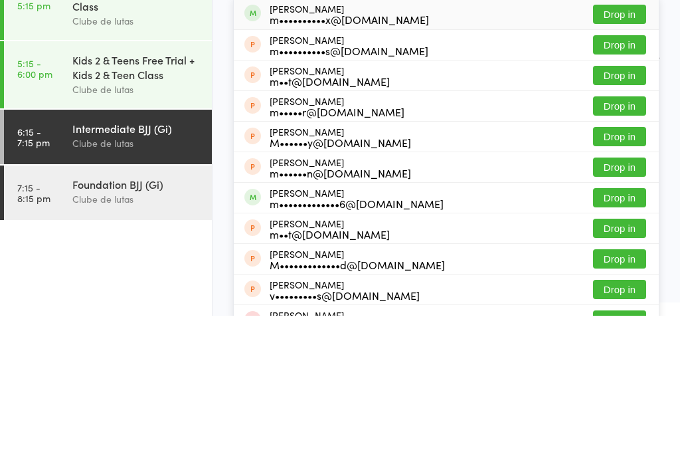
type input "[PERSON_NAME]"
click at [632, 336] on button "Drop in" at bounding box center [619, 345] width 53 height 19
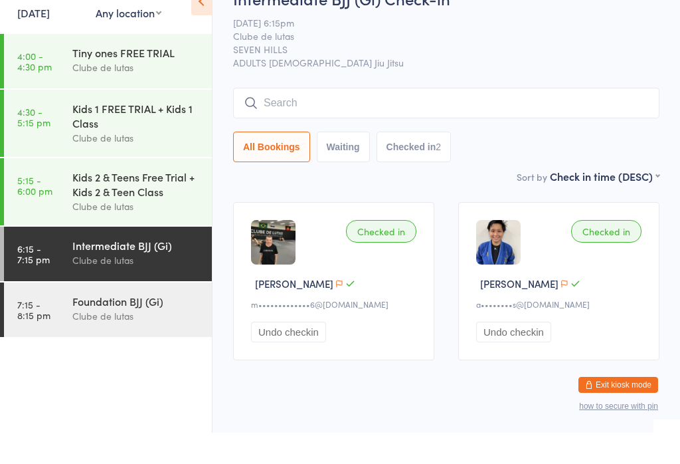
scroll to position [6, 0]
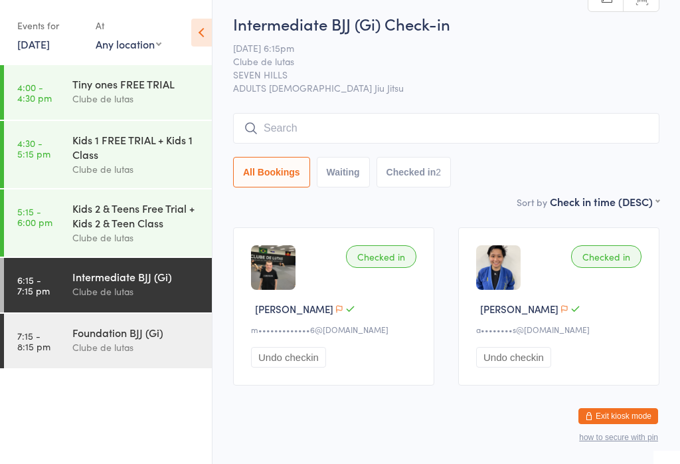
click at [106, 221] on div "Kids 2 & Teens Free Trial + Kids 2 & Teen Class" at bounding box center [136, 215] width 128 height 29
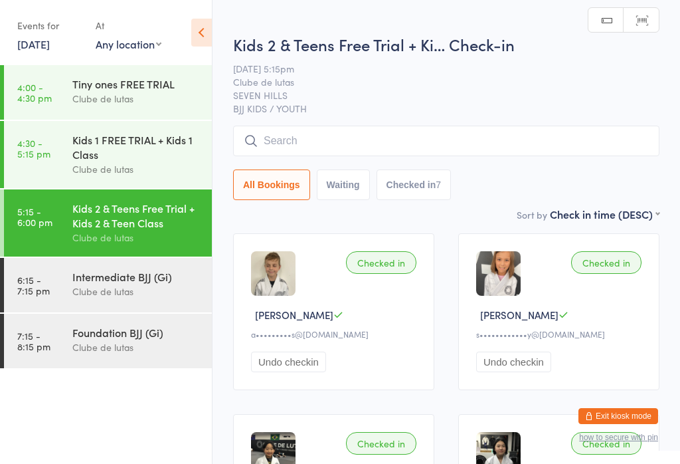
click at [308, 136] on input "search" at bounding box center [446, 141] width 426 height 31
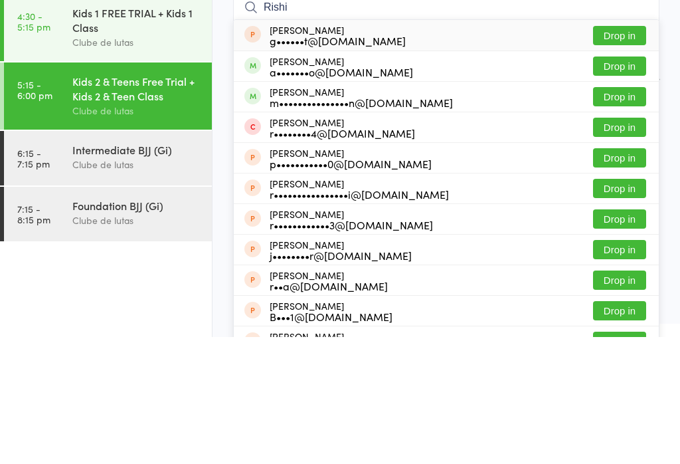
type input "Rishi"
click at [615, 183] on button "Drop in" at bounding box center [619, 192] width 53 height 19
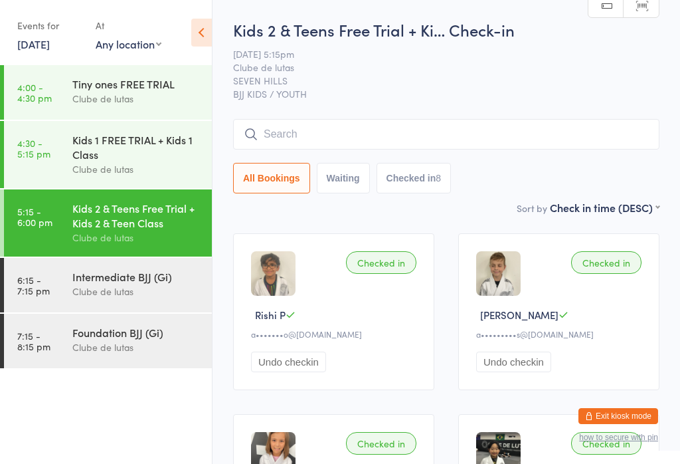
click at [394, 145] on input "search" at bounding box center [446, 134] width 426 height 31
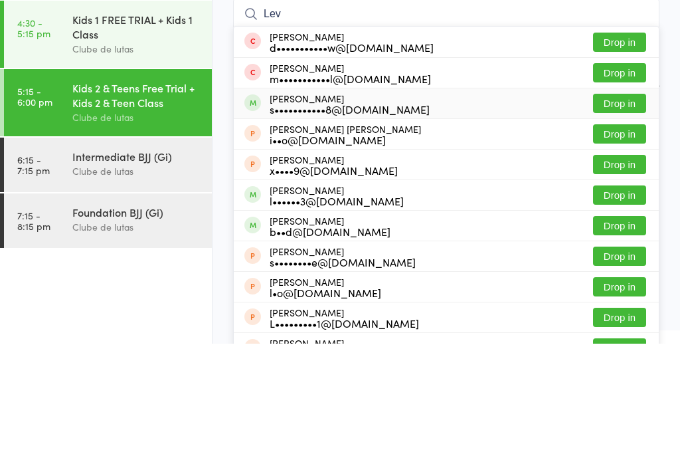
type input "Lev"
click at [424, 209] on div "[PERSON_NAME] s•••••••••••8@[DOMAIN_NAME] Drop in" at bounding box center [446, 224] width 425 height 30
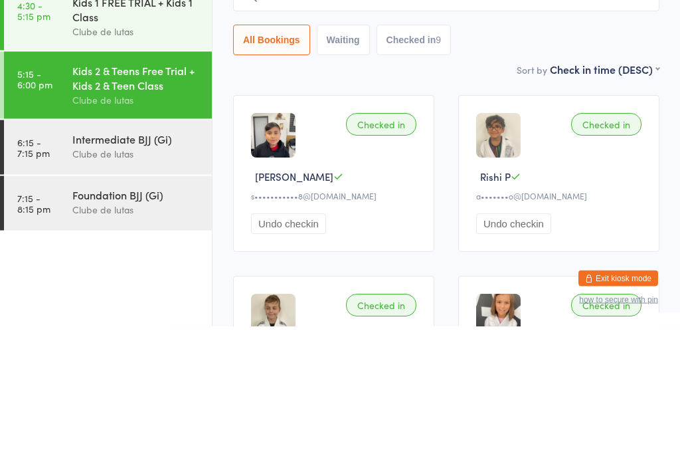
click at [379, 251] on div "Checked in" at bounding box center [381, 262] width 70 height 23
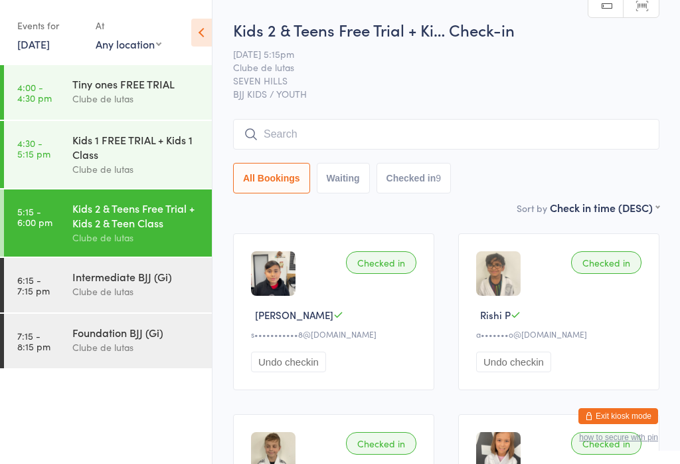
click at [360, 130] on input "search" at bounding box center [446, 134] width 426 height 31
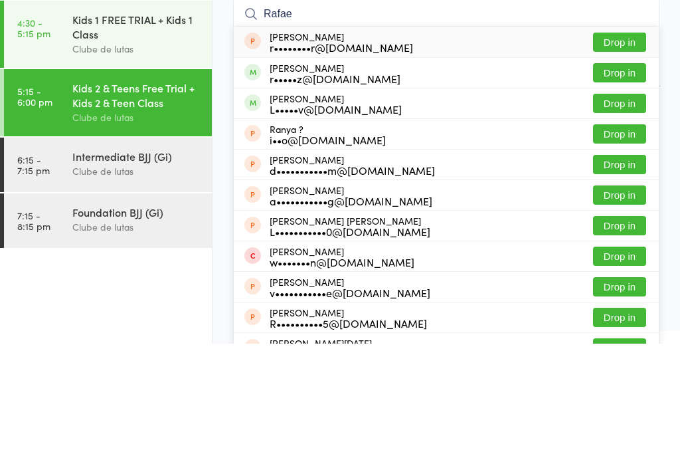
type input "Rafae"
click at [618, 183] on button "Drop in" at bounding box center [619, 192] width 53 height 19
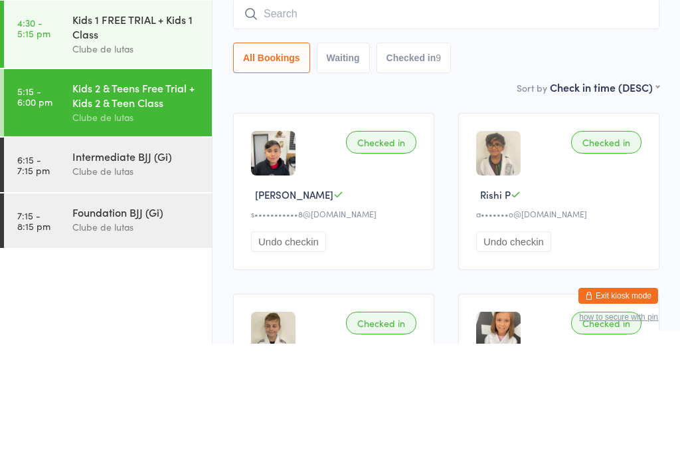
scroll to position [120, 0]
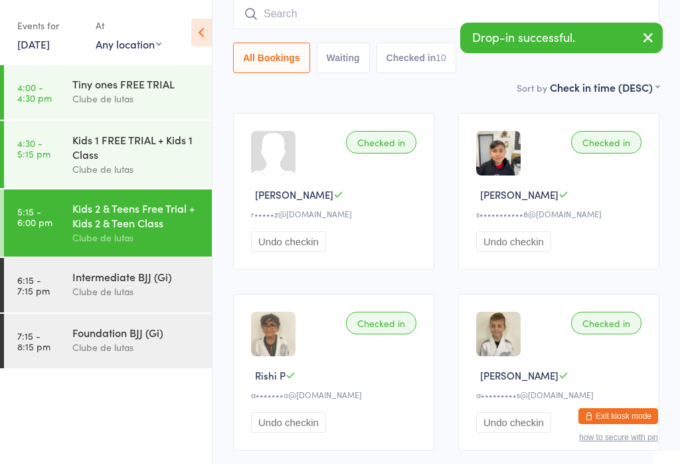
click at [132, 282] on div "Intermediate BJJ (Gi)" at bounding box center [136, 276] width 128 height 15
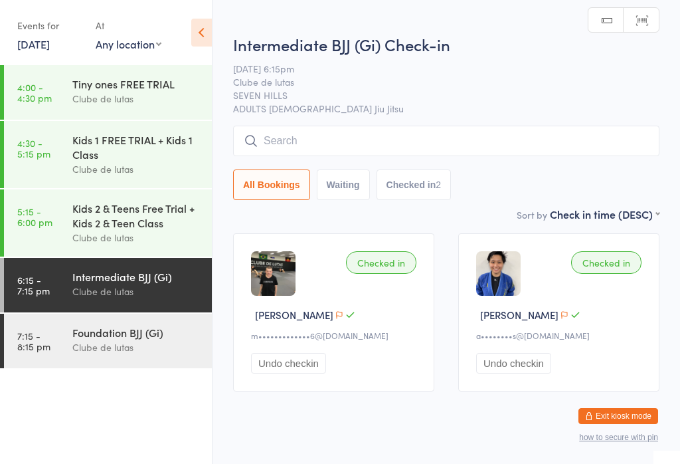
click at [349, 141] on input "search" at bounding box center [446, 141] width 426 height 31
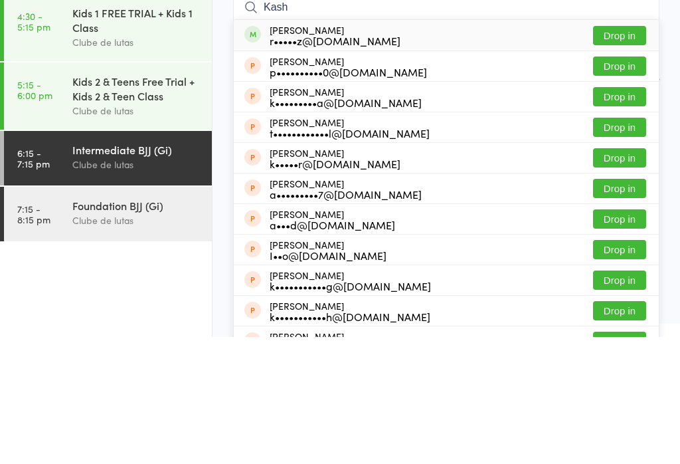
type input "Kash"
click at [625, 153] on button "Drop in" at bounding box center [619, 162] width 53 height 19
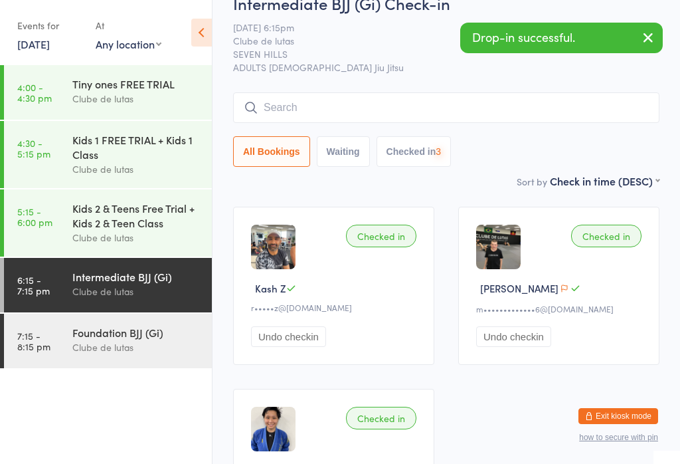
click at [145, 339] on div "Foundation BJJ (Gi)" at bounding box center [136, 332] width 128 height 15
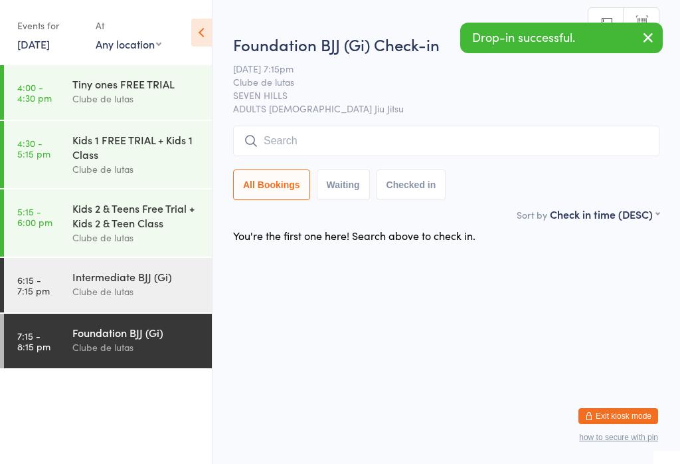
click at [395, 138] on input "search" at bounding box center [446, 141] width 426 height 31
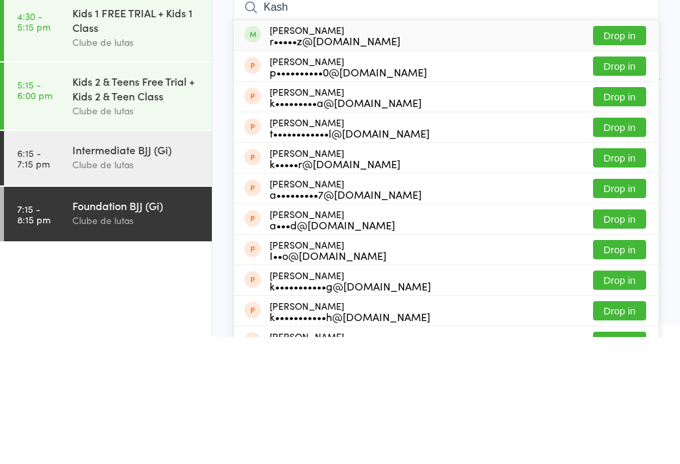
type input "Kash"
click at [632, 153] on button "Drop in" at bounding box center [619, 162] width 53 height 19
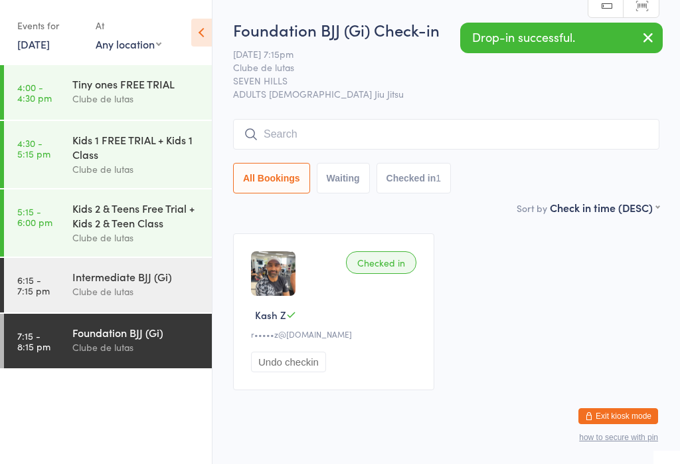
click at [130, 229] on div "Kids 2 & Teens Free Trial + Kids 2 & Teen Class" at bounding box center [136, 215] width 128 height 29
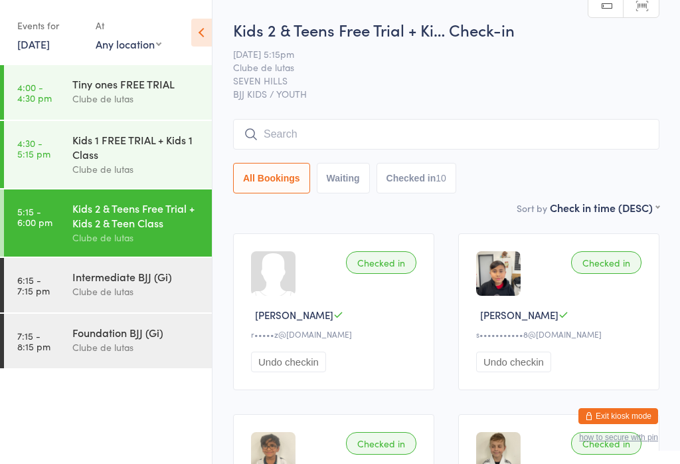
click at [105, 284] on div "Intermediate BJJ (Gi)" at bounding box center [136, 276] width 128 height 15
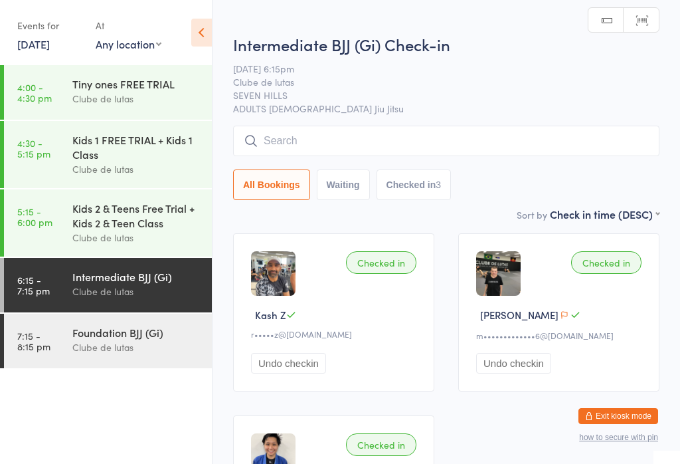
click at [333, 147] on input "search" at bounding box center [446, 141] width 426 height 31
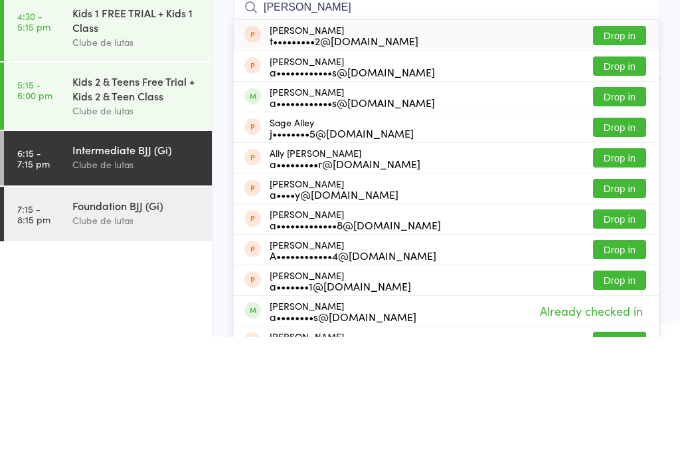
type input "[PERSON_NAME]"
click at [326, 238] on li "Sage Alley j••••••••5@[DOMAIN_NAME] Drop in" at bounding box center [446, 253] width 425 height 31
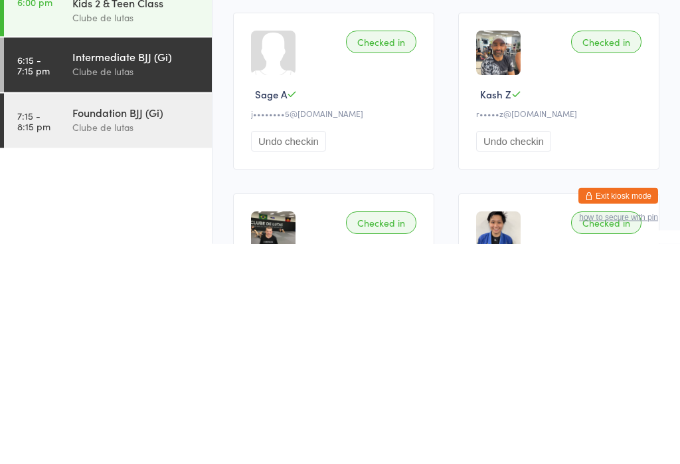
click at [296, 351] on button "Undo checkin" at bounding box center [288, 361] width 75 height 21
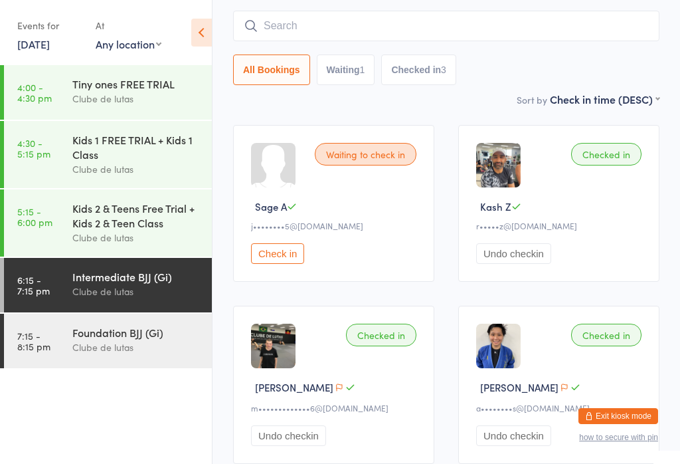
scroll to position [79, 0]
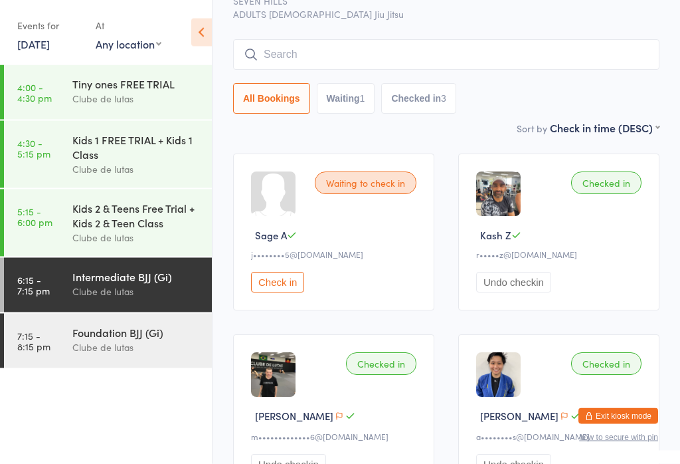
click at [359, 56] on input "search" at bounding box center [446, 55] width 426 height 31
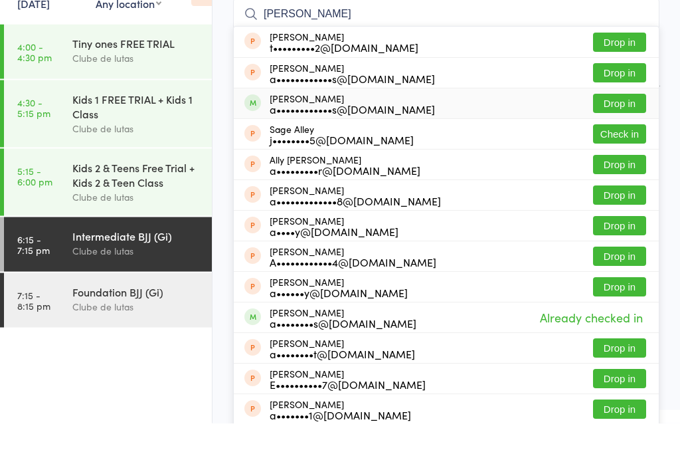
type input "[PERSON_NAME]"
click at [320, 145] on div "a••••••••••••s@[DOMAIN_NAME]" at bounding box center [352, 150] width 165 height 11
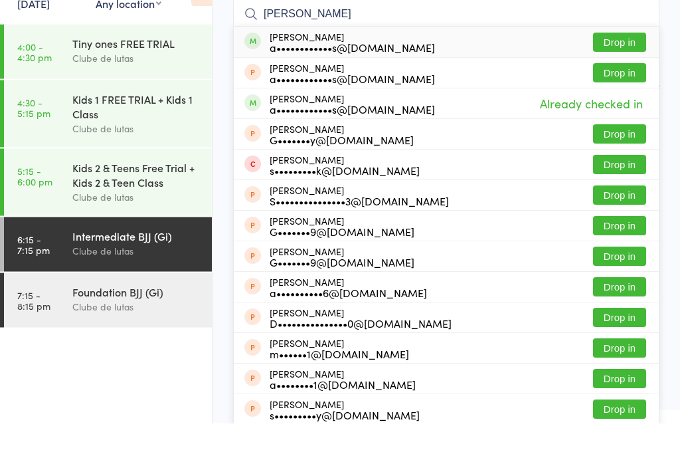
type input "[PERSON_NAME]"
click at [338, 83] on div "a••••••••••••s@[DOMAIN_NAME]" at bounding box center [352, 88] width 165 height 11
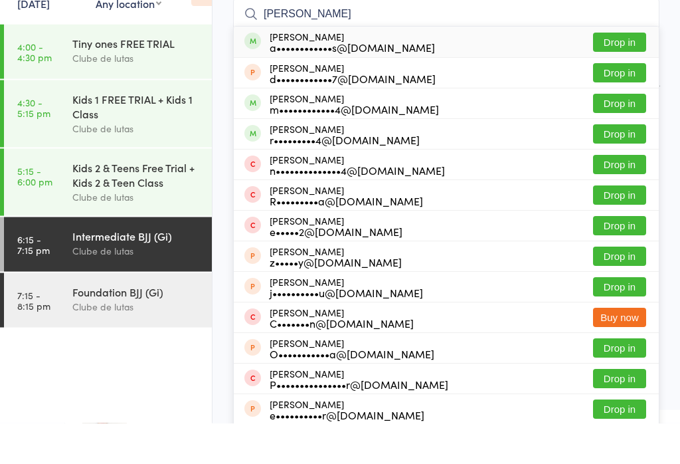
type input "[PERSON_NAME]"
click at [341, 83] on div "a••••••••••••s@[DOMAIN_NAME]" at bounding box center [352, 88] width 165 height 11
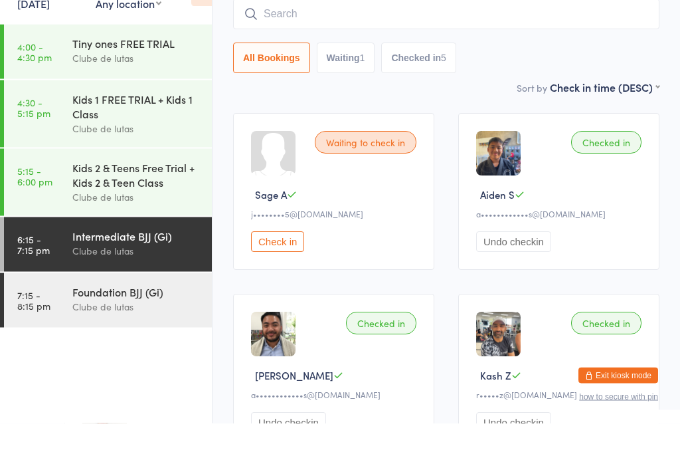
click at [329, 121] on div "Sort by Check in time (DESC) First name (ASC) First name (DESC) Last name (ASC)…" at bounding box center [446, 128] width 426 height 15
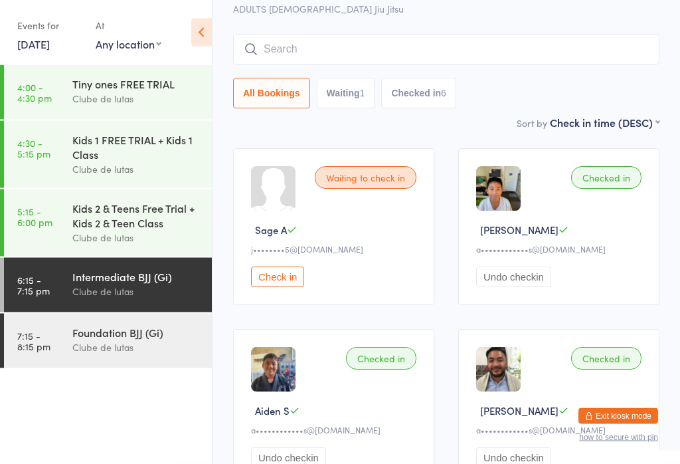
scroll to position [85, 0]
click at [412, 63] on input "search" at bounding box center [446, 49] width 426 height 31
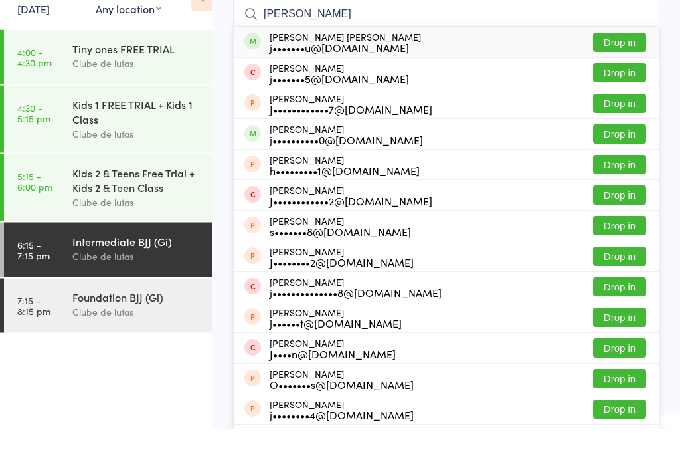
type input "[PERSON_NAME]"
click at [626, 68] on button "Drop in" at bounding box center [619, 77] width 53 height 19
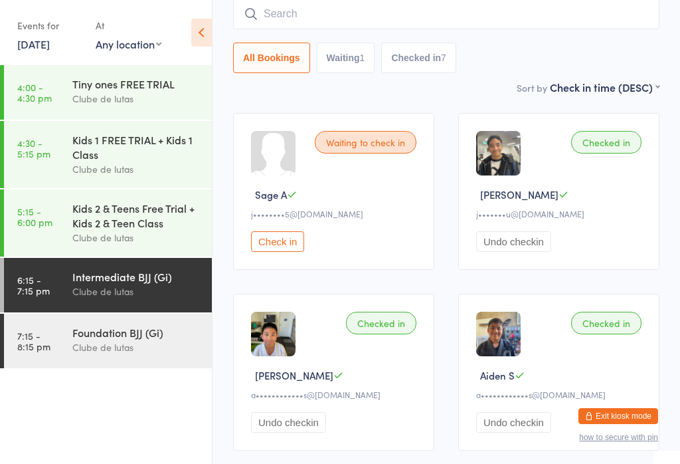
click at [452, 26] on input "search" at bounding box center [446, 14] width 426 height 31
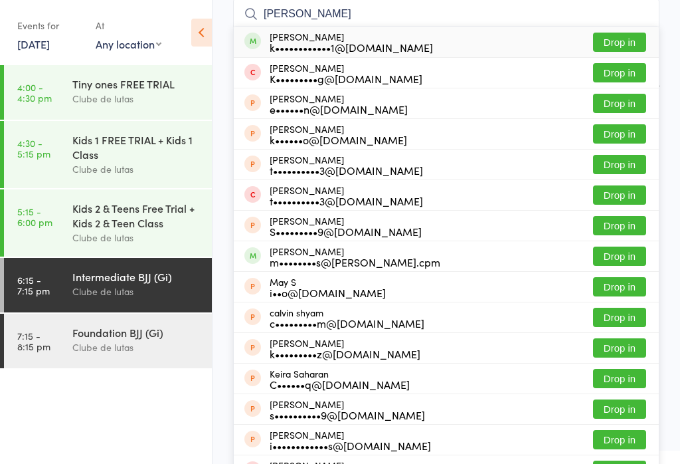
type input "[PERSON_NAME]"
click at [617, 35] on button "Drop in" at bounding box center [619, 42] width 53 height 19
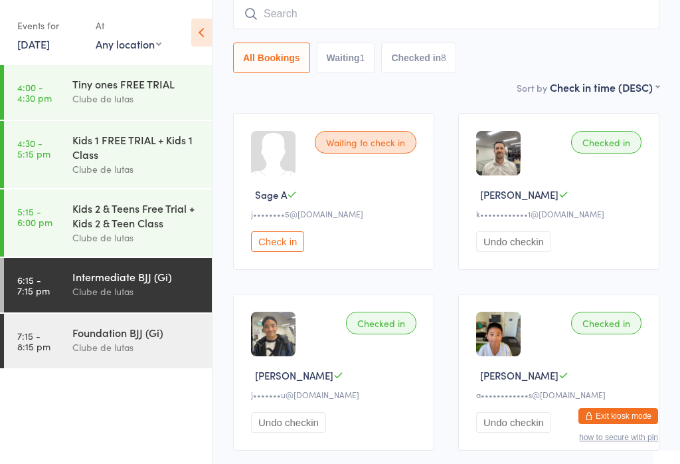
click at [476, 4] on input "search" at bounding box center [446, 14] width 426 height 31
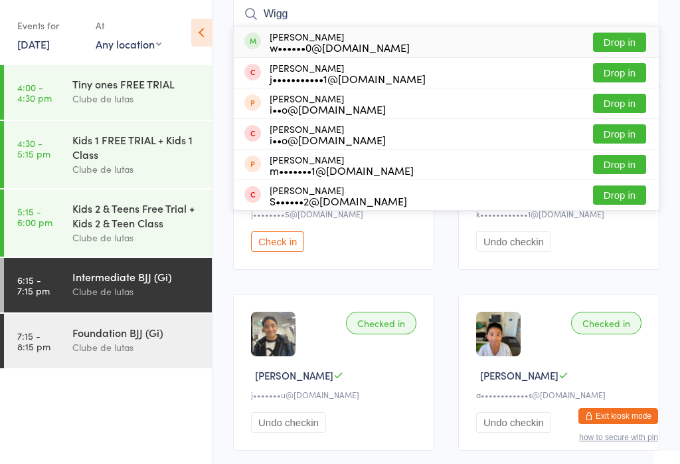
type input "Wigg"
click at [624, 41] on button "Drop in" at bounding box center [619, 42] width 53 height 19
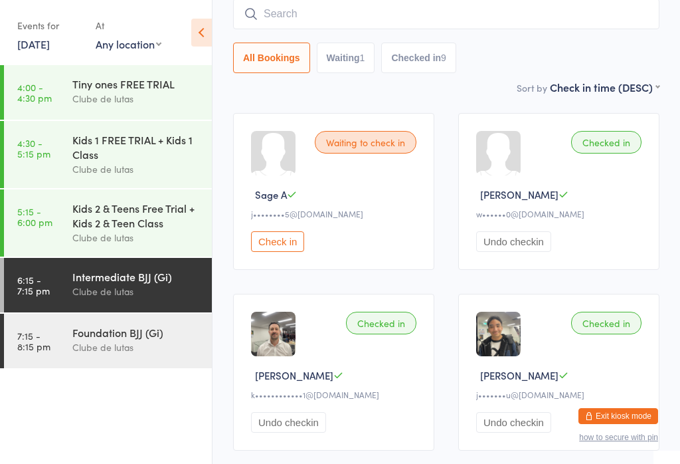
click at [511, 23] on input "search" at bounding box center [446, 14] width 426 height 31
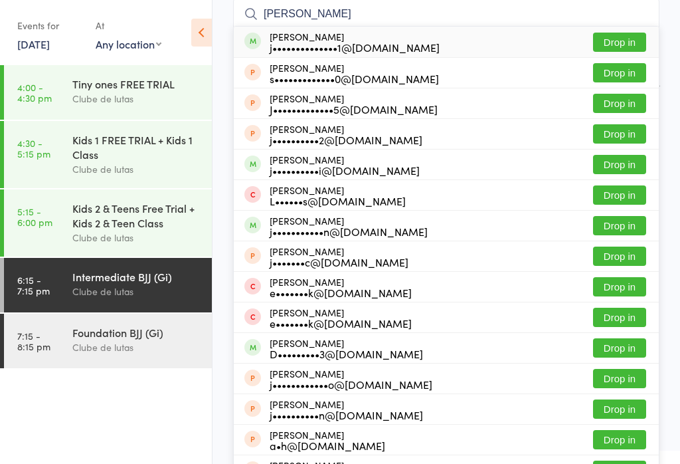
type input "[PERSON_NAME]"
click at [623, 41] on button "Drop in" at bounding box center [619, 42] width 53 height 19
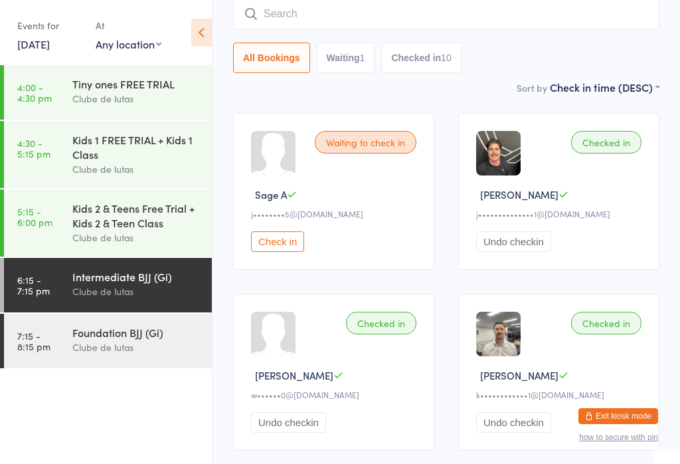
click at [349, 13] on input "search" at bounding box center [446, 14] width 426 height 31
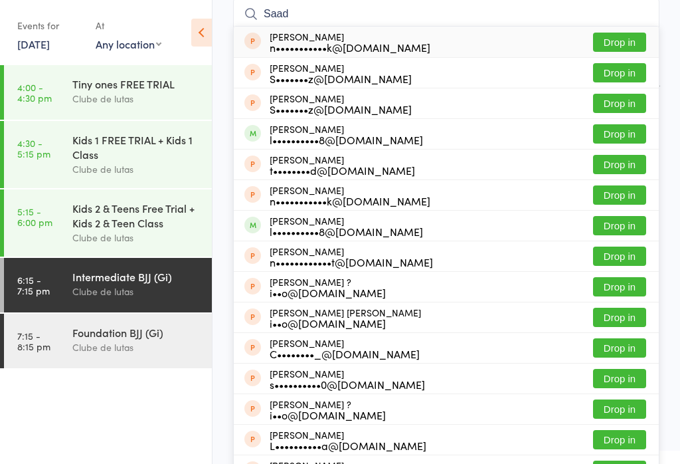
type input "Saad"
click at [644, 143] on button "Drop in" at bounding box center [619, 133] width 53 height 19
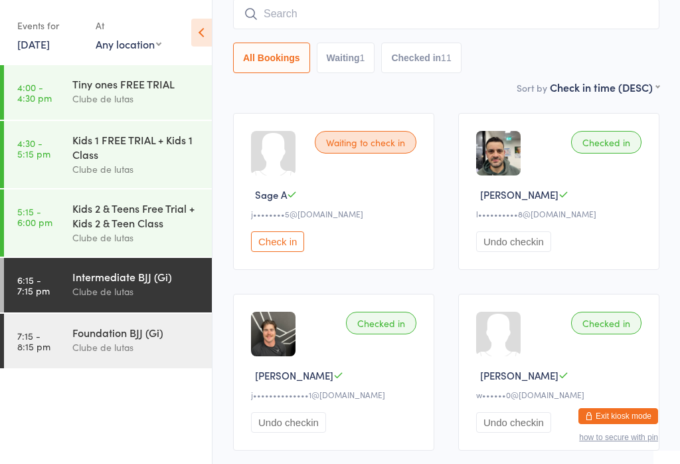
click at [497, 13] on input "search" at bounding box center [446, 14] width 426 height 31
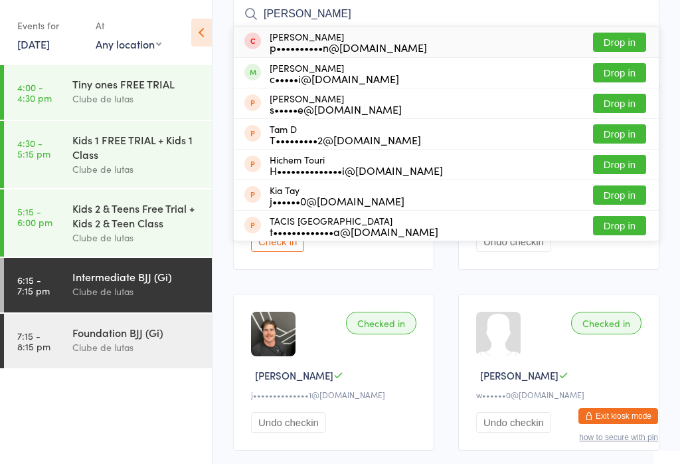
type input "[PERSON_NAME]"
click at [638, 72] on button "Drop in" at bounding box center [619, 72] width 53 height 19
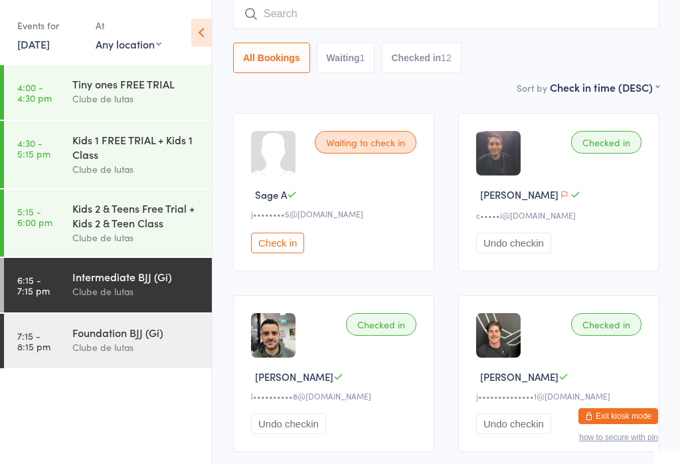
click at [157, 355] on div "Clube de lutas" at bounding box center [136, 346] width 128 height 15
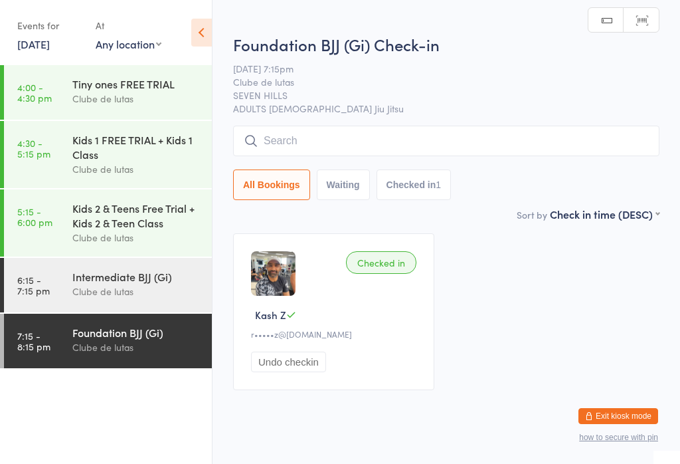
click at [345, 136] on input "search" at bounding box center [446, 141] width 426 height 31
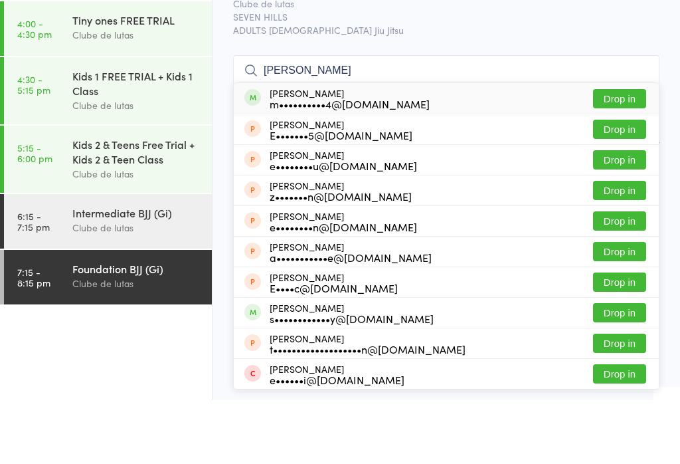
type input "[PERSON_NAME]"
click at [622, 153] on button "Drop in" at bounding box center [619, 162] width 53 height 19
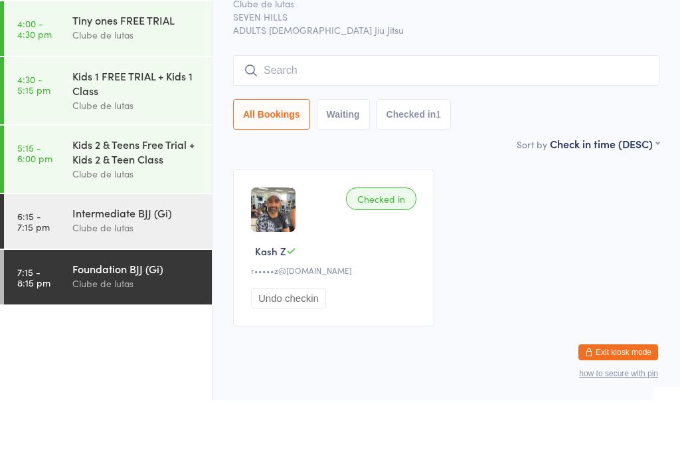
scroll to position [26, 0]
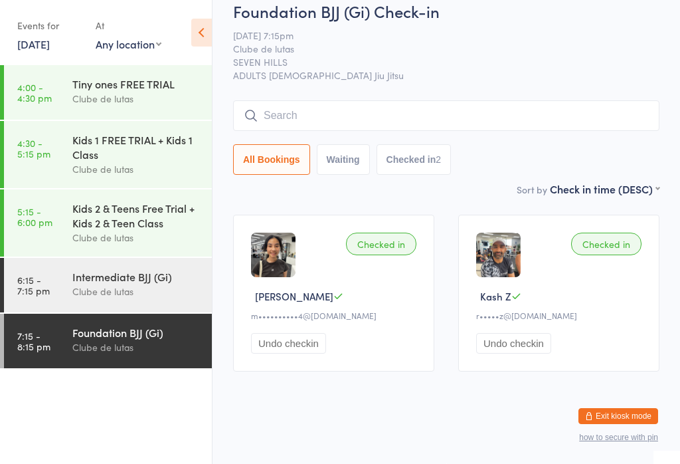
click at [482, 119] on input "search" at bounding box center [446, 115] width 426 height 31
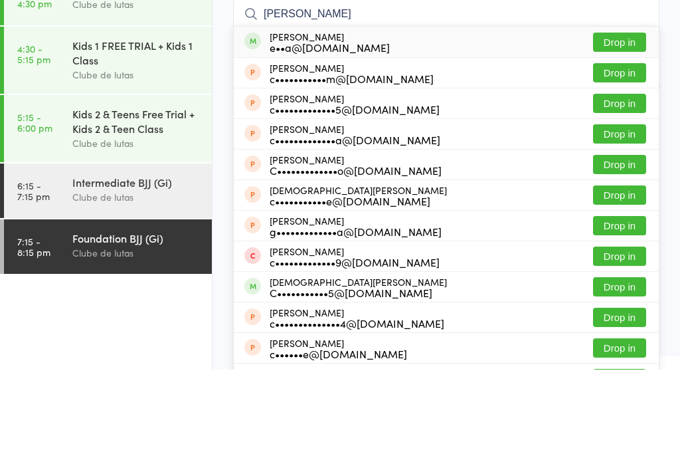
type input "[PERSON_NAME]"
click at [628, 127] on button "Drop in" at bounding box center [619, 136] width 53 height 19
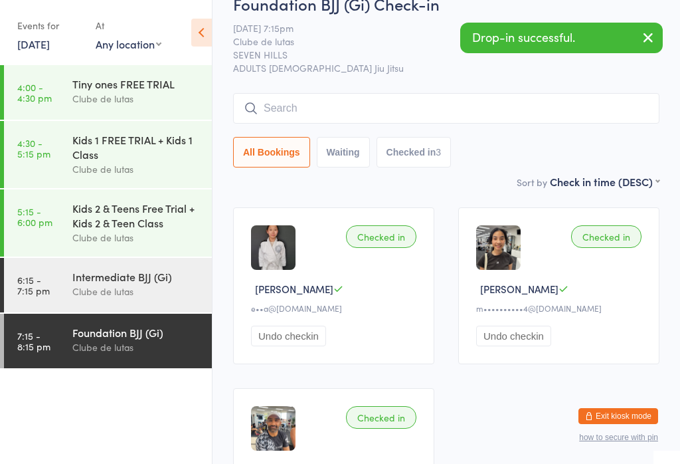
click at [496, 100] on input "search" at bounding box center [446, 108] width 426 height 31
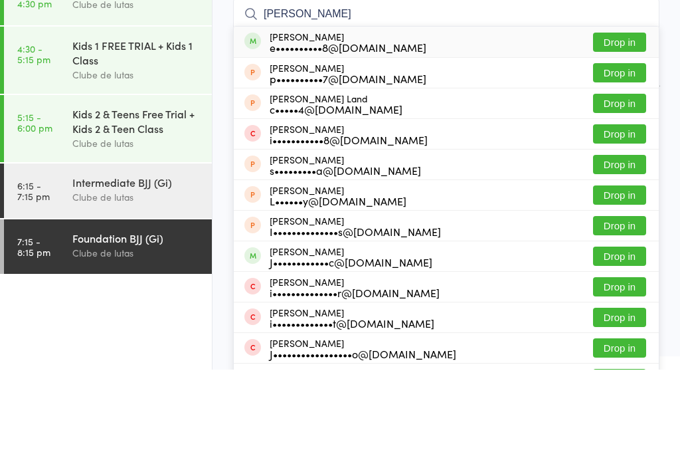
type input "[PERSON_NAME]"
click at [621, 127] on button "Drop in" at bounding box center [619, 136] width 53 height 19
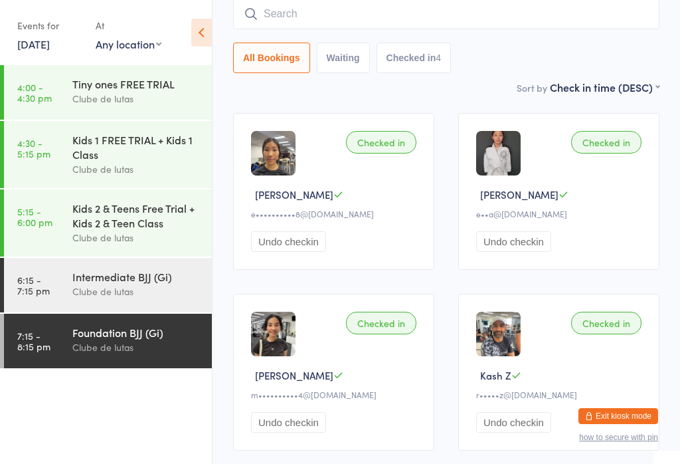
click at [454, 11] on input "search" at bounding box center [446, 14] width 426 height 31
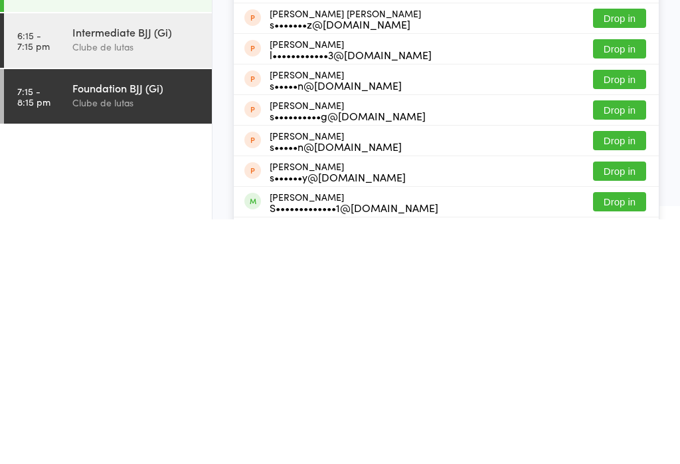
scroll to position [80, 0]
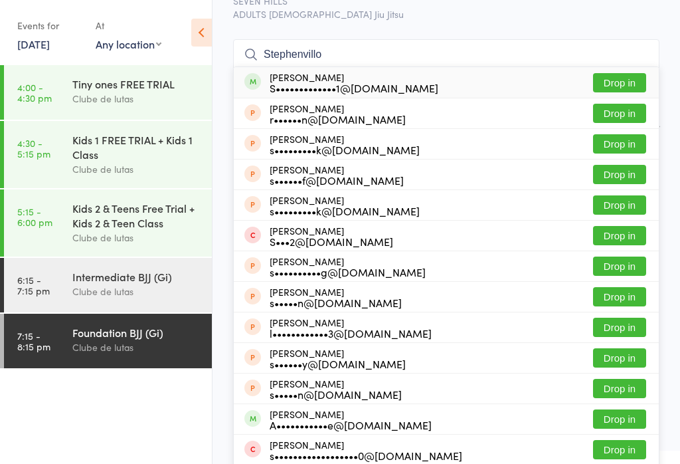
type input "Stephenvillo"
click at [626, 76] on button "Drop in" at bounding box center [619, 82] width 53 height 19
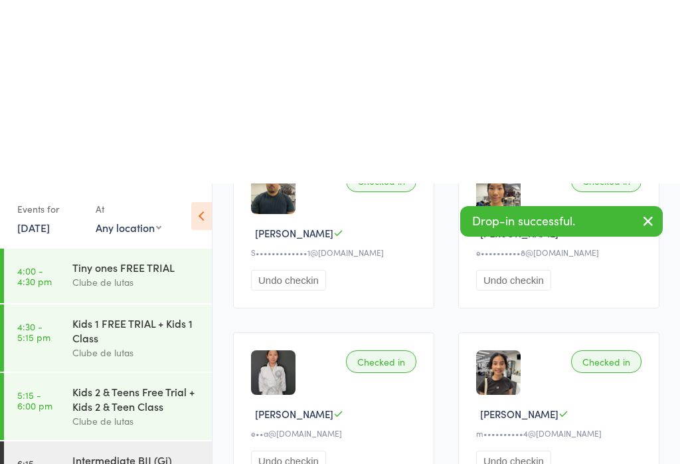
scroll to position [0, 0]
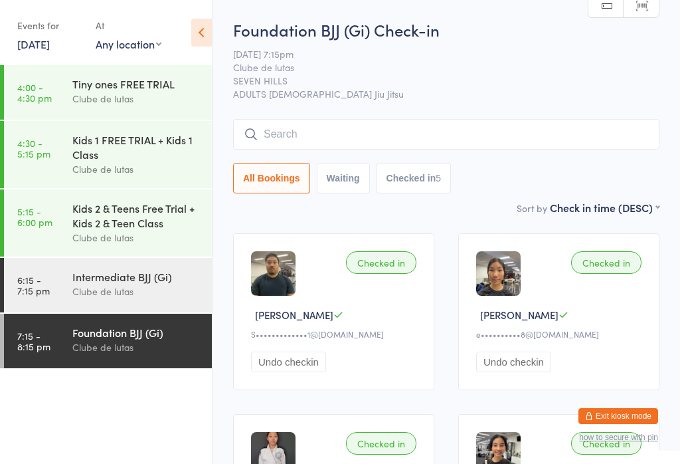
click at [484, 122] on input "search" at bounding box center [446, 134] width 426 height 31
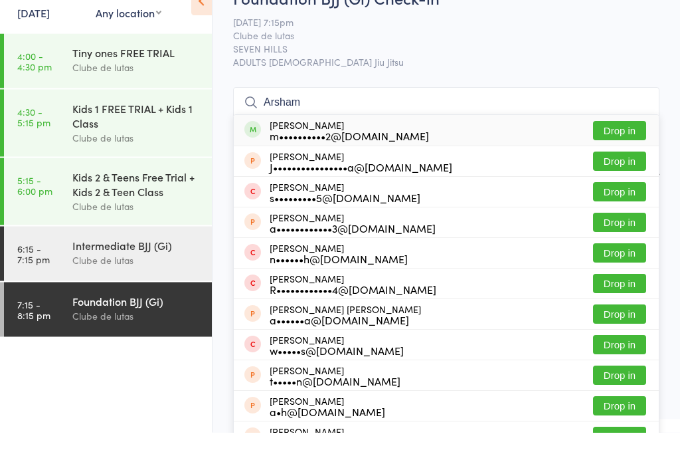
type input "Arsham"
click at [628, 153] on button "Drop in" at bounding box center [619, 162] width 53 height 19
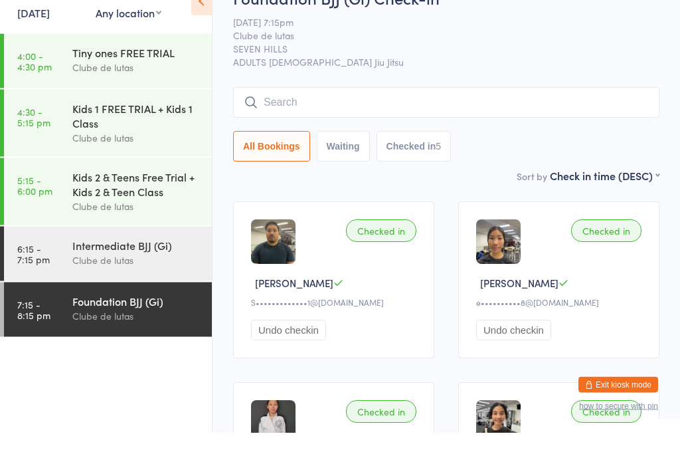
scroll to position [32, 0]
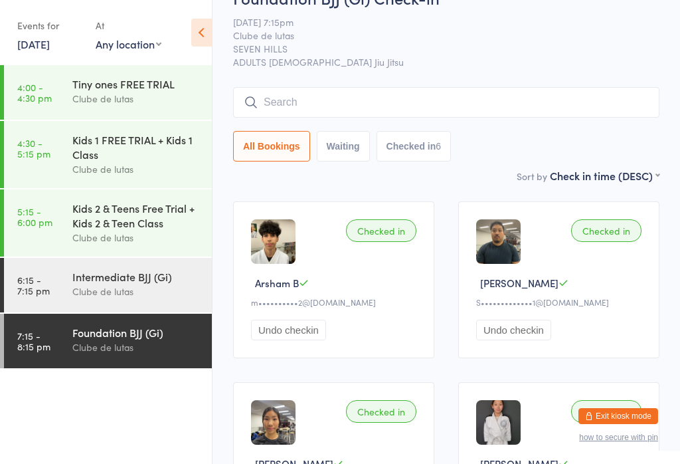
click at [377, 89] on input "search" at bounding box center [446, 102] width 426 height 31
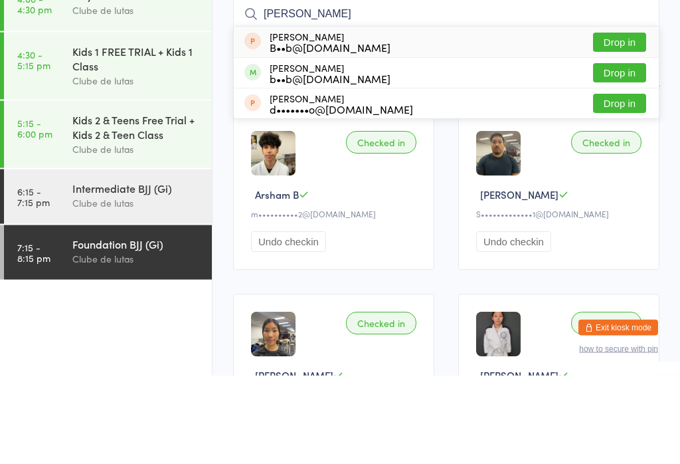
type input "[PERSON_NAME]"
click at [622, 152] on button "Drop in" at bounding box center [619, 161] width 53 height 19
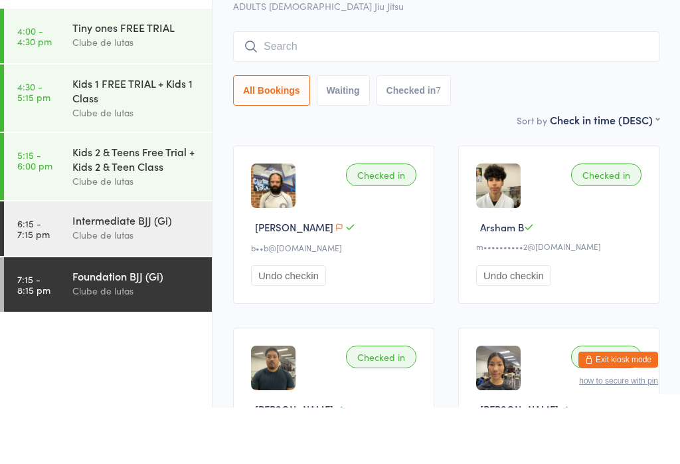
click at [446, 88] on input "search" at bounding box center [446, 103] width 426 height 31
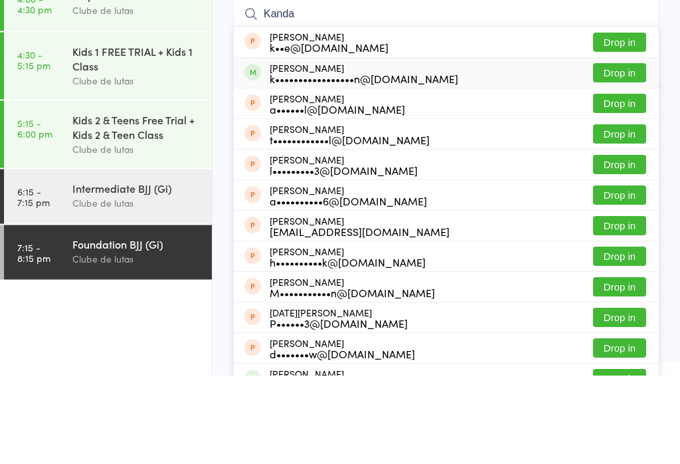
type input "Kanda"
click at [364, 151] on div "[PERSON_NAME] k•••••••••••••••••n@[DOMAIN_NAME]" at bounding box center [364, 161] width 189 height 21
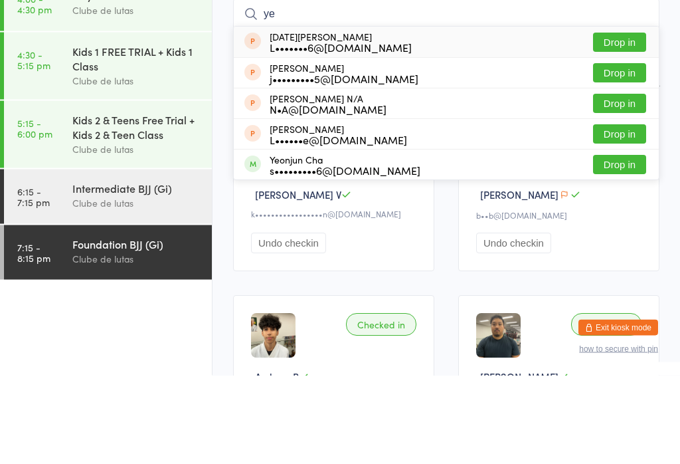
type input "ye"
click at [620, 244] on button "Drop in" at bounding box center [619, 253] width 53 height 19
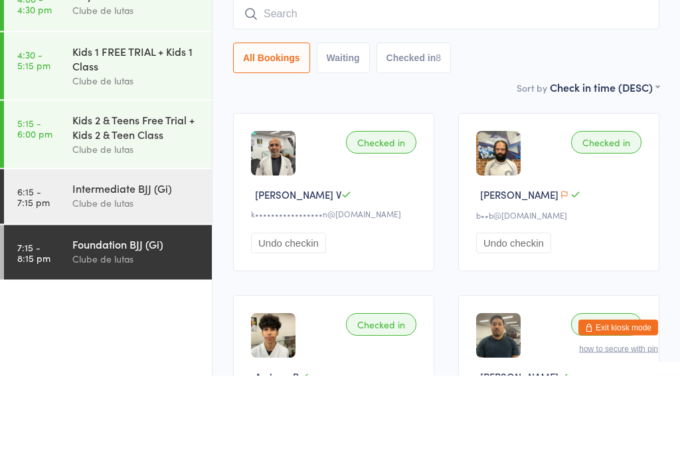
scroll to position [120, 0]
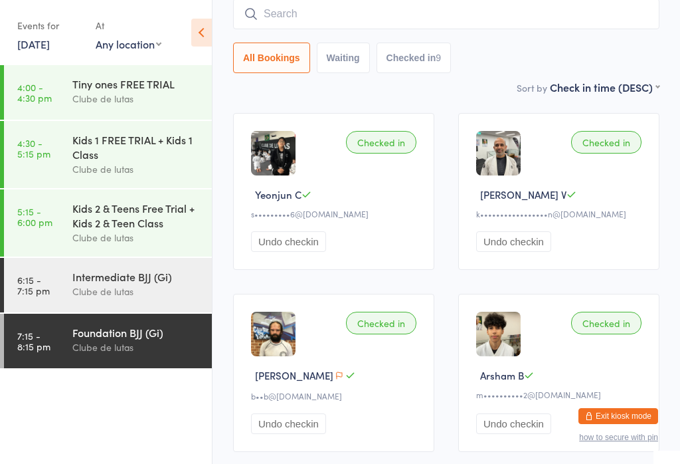
click at [298, 13] on input "search" at bounding box center [446, 14] width 426 height 31
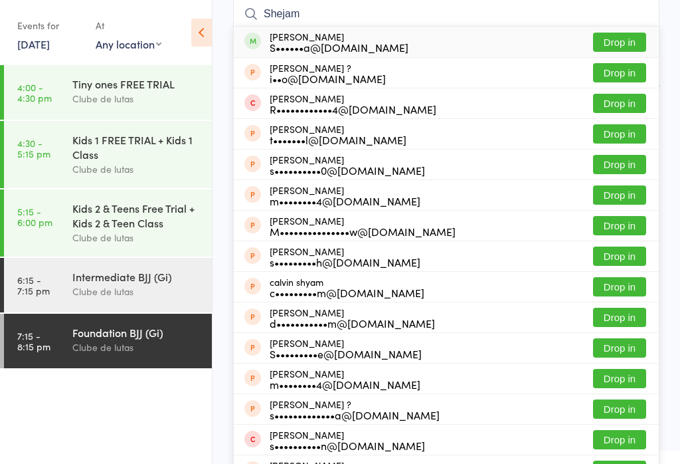
type input "Shejam"
click at [634, 36] on button "Drop in" at bounding box center [619, 42] width 53 height 19
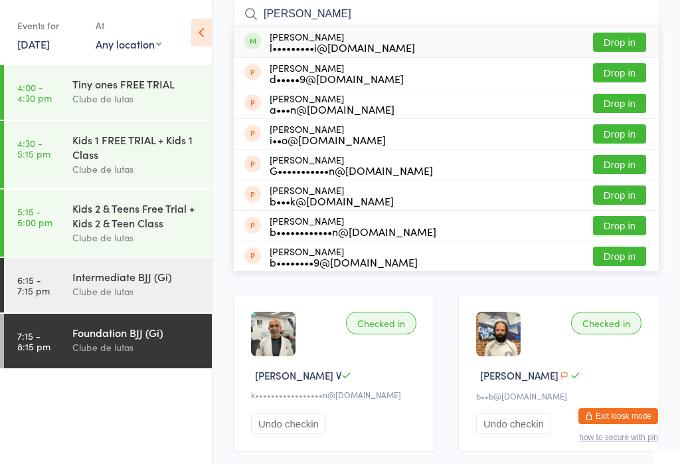
type input "[PERSON_NAME]"
click at [621, 33] on button "Drop in" at bounding box center [619, 42] width 53 height 19
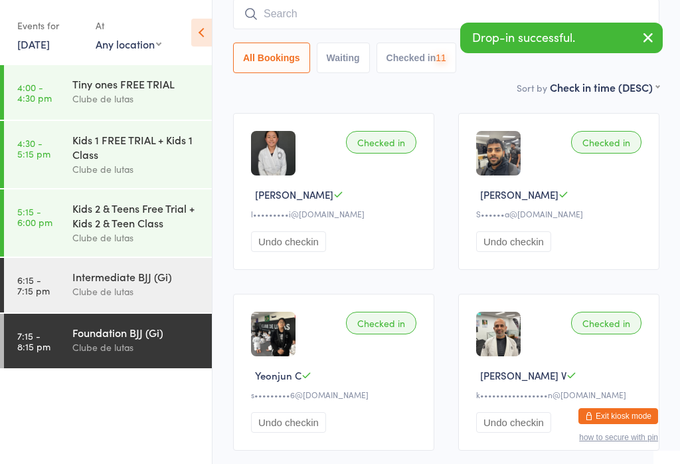
click at [450, 10] on input "search" at bounding box center [446, 14] width 426 height 31
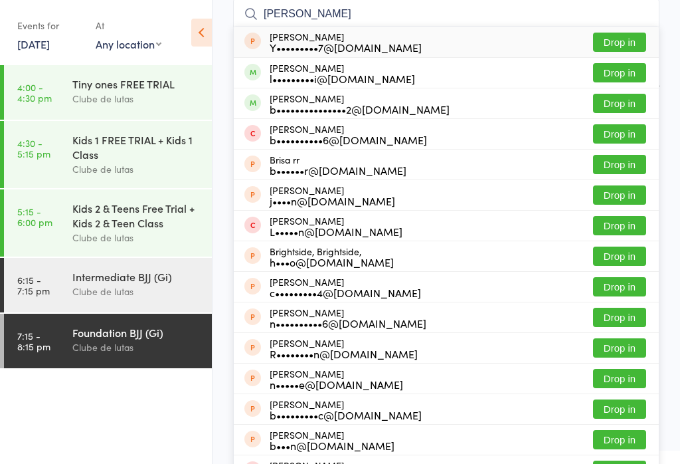
type input "[PERSON_NAME]"
click at [630, 69] on button "Drop in" at bounding box center [619, 72] width 53 height 19
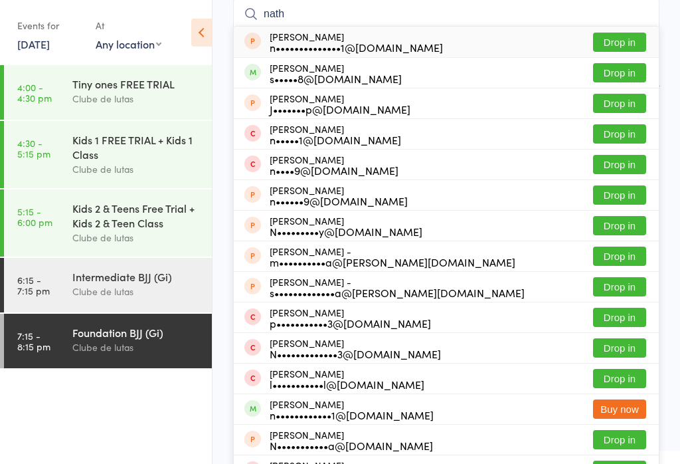
type input "nath"
click at [632, 70] on button "Drop in" at bounding box center [619, 72] width 53 height 19
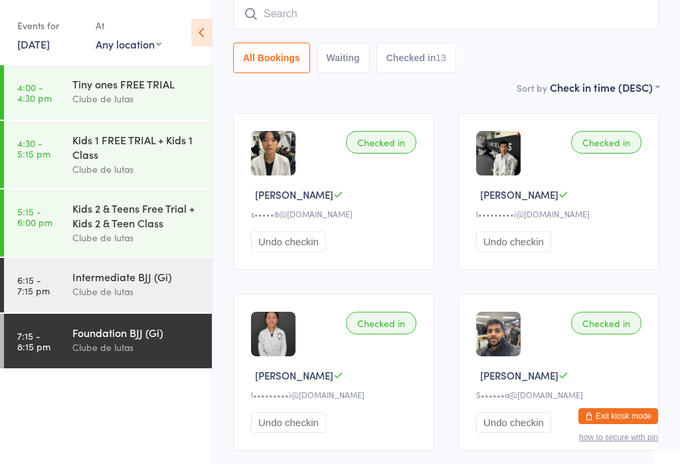
click at [297, 4] on input "search" at bounding box center [446, 14] width 426 height 31
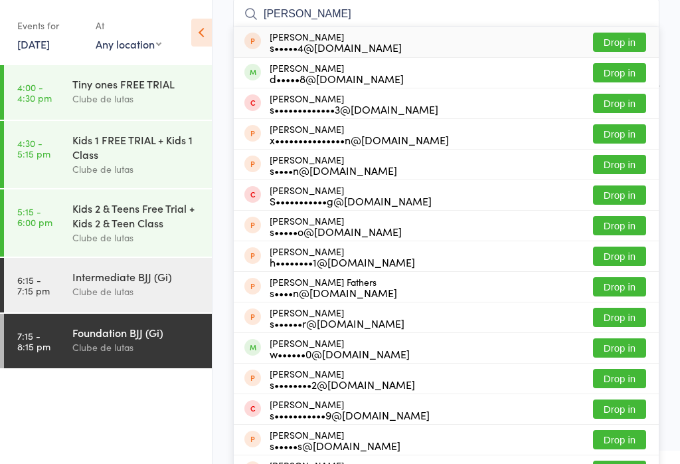
type input "[PERSON_NAME]"
click at [605, 67] on button "Drop in" at bounding box center [619, 72] width 53 height 19
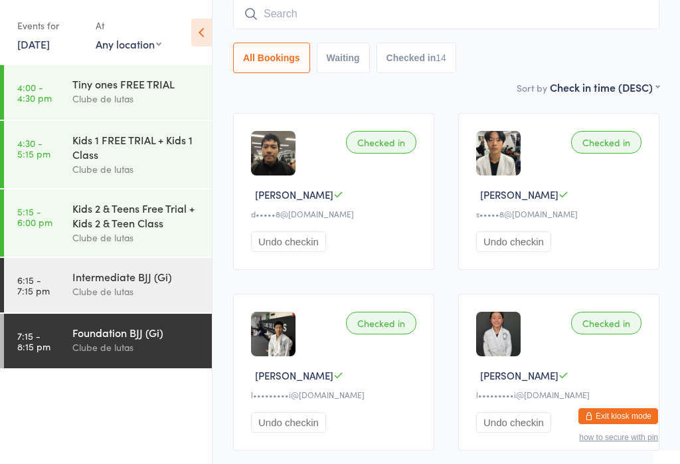
click at [349, 15] on input "search" at bounding box center [446, 14] width 426 height 31
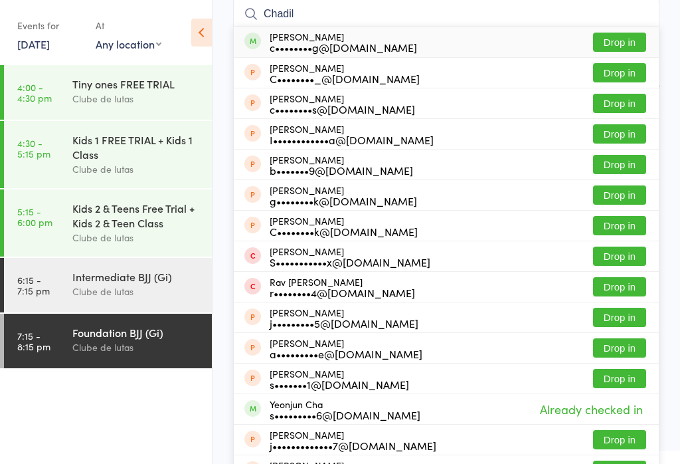
type input "Chadil"
click at [612, 37] on button "Drop in" at bounding box center [619, 42] width 53 height 19
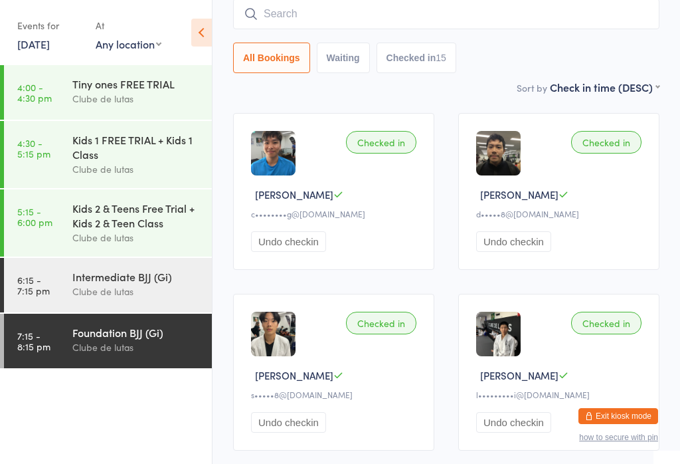
click at [303, 9] on input "search" at bounding box center [446, 14] width 426 height 31
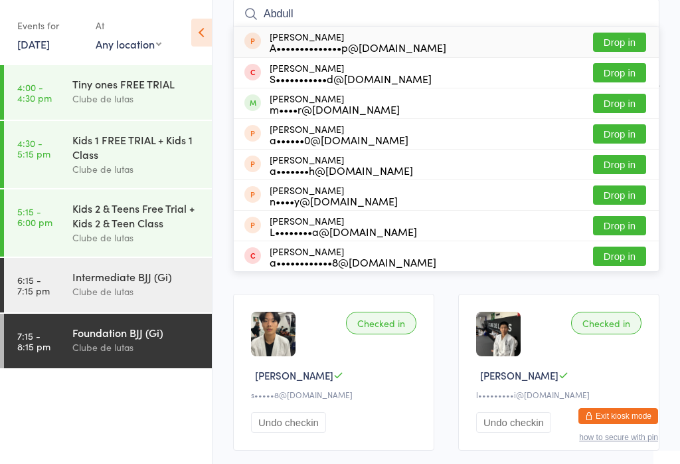
type input "Abdull"
click at [636, 37] on button "Drop in" at bounding box center [619, 42] width 53 height 19
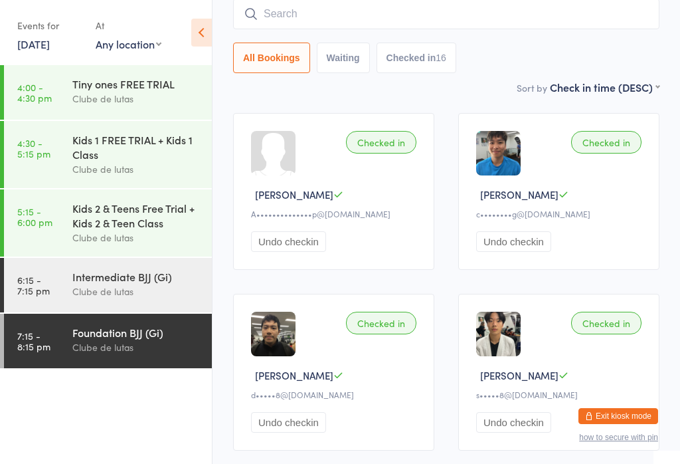
click at [361, 16] on input "search" at bounding box center [446, 14] width 426 height 31
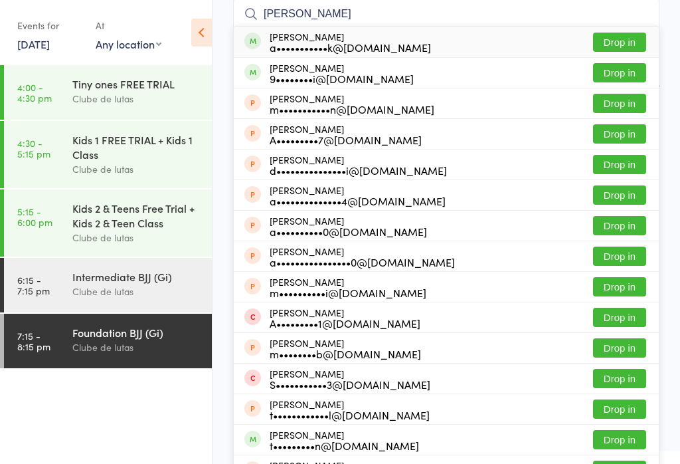
type input "[PERSON_NAME]"
click at [624, 49] on button "Drop in" at bounding box center [619, 42] width 53 height 19
